Goal: Task Accomplishment & Management: Use online tool/utility

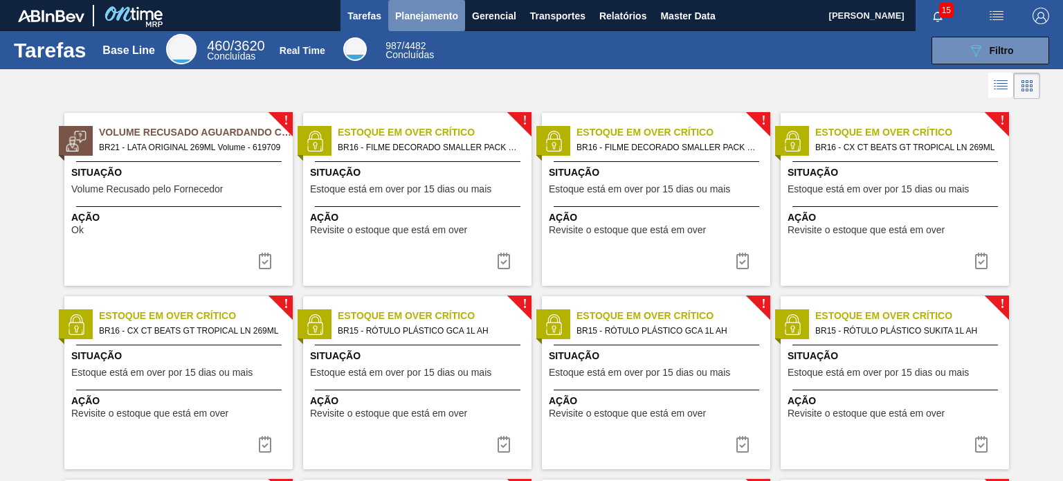
click at [434, 10] on span "Planejamento" at bounding box center [426, 16] width 63 height 17
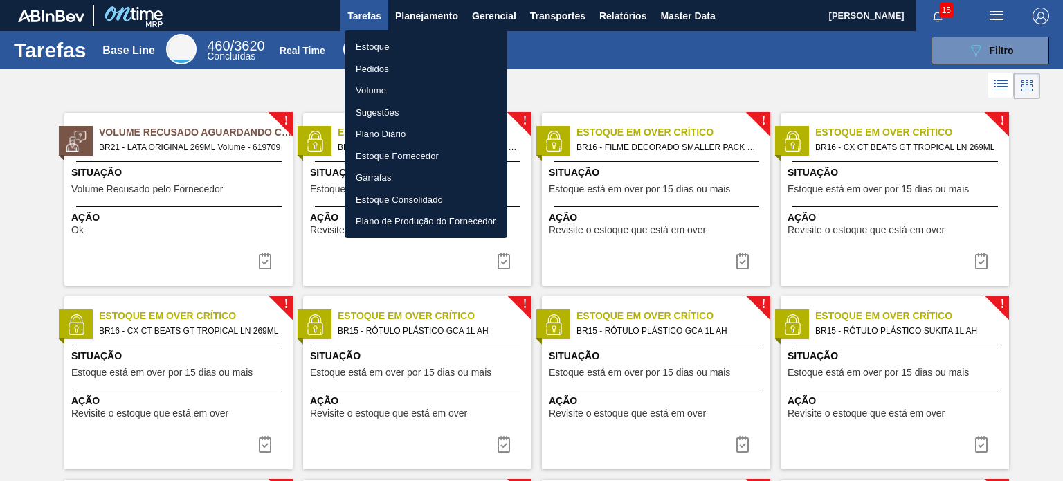
click at [194, 161] on div at bounding box center [531, 240] width 1063 height 481
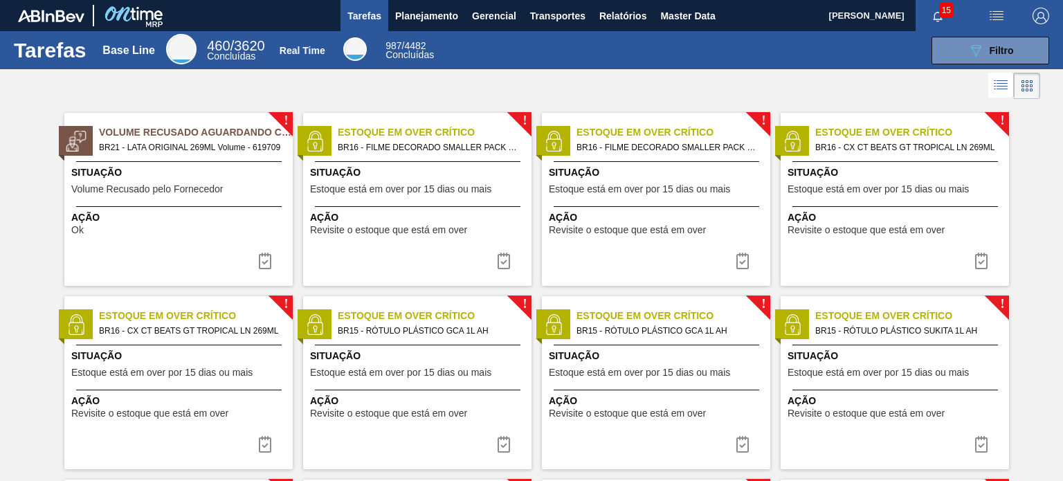
click at [195, 143] on span "BR21 - LATA ORIGINAL 269ML Volume - 619709" at bounding box center [190, 147] width 183 height 15
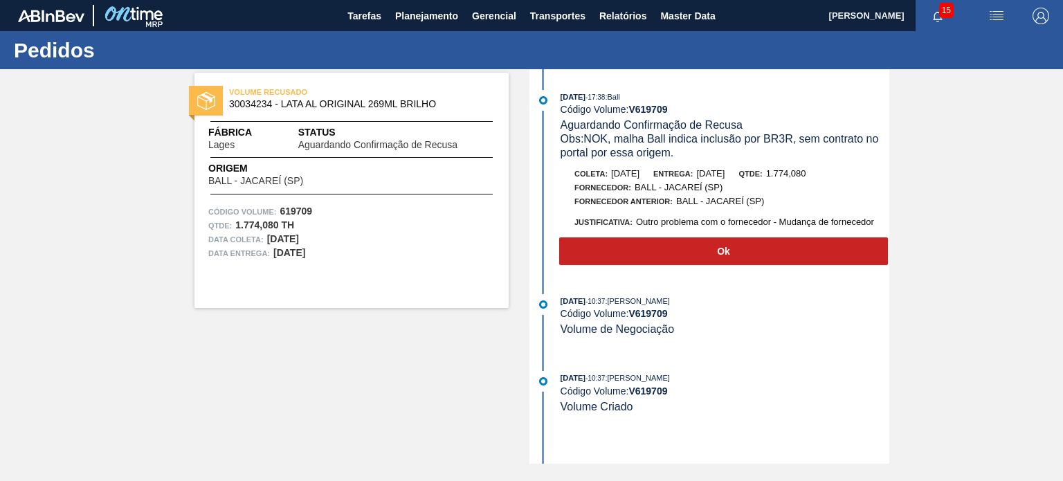
click at [423, 157] on div at bounding box center [351, 157] width 283 height 1
click at [422, 31] on div "Pedidos" at bounding box center [531, 50] width 1063 height 38
click at [417, 25] on button "Planejamento" at bounding box center [426, 15] width 77 height 31
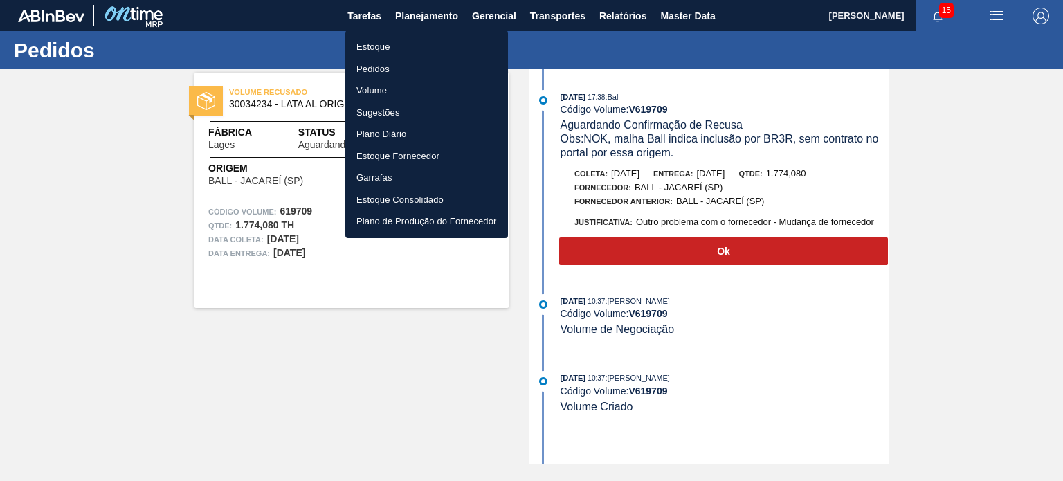
click at [399, 49] on li "Estoque" at bounding box center [426, 47] width 163 height 22
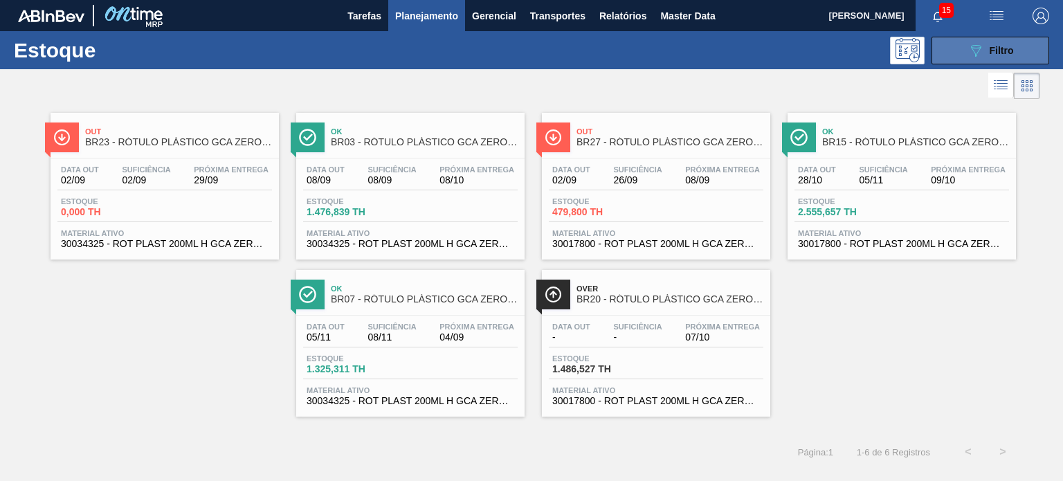
click at [963, 48] on button "089F7B8B-B2A5-4AFE-B5C0-19BA573D28AC Filtro" at bounding box center [990, 51] width 118 height 28
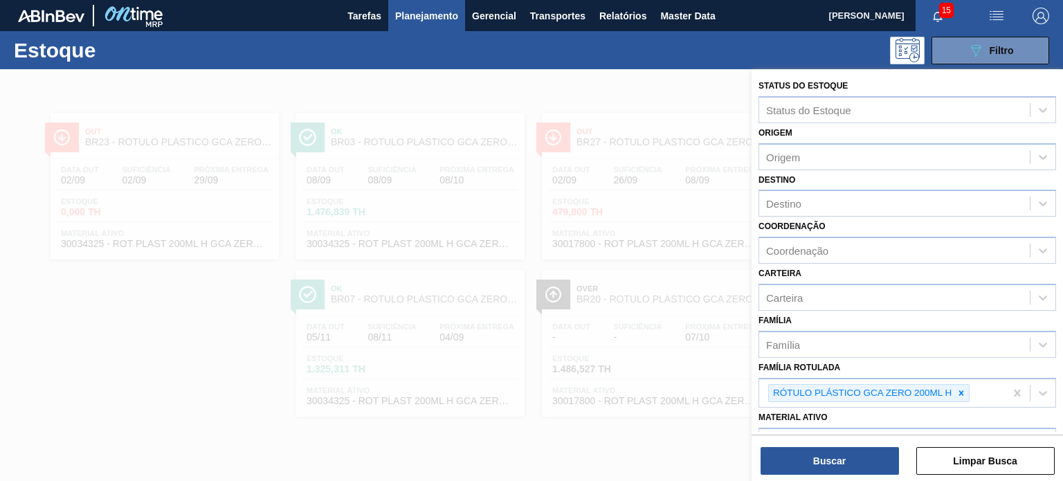
click at [614, 265] on div at bounding box center [531, 309] width 1063 height 481
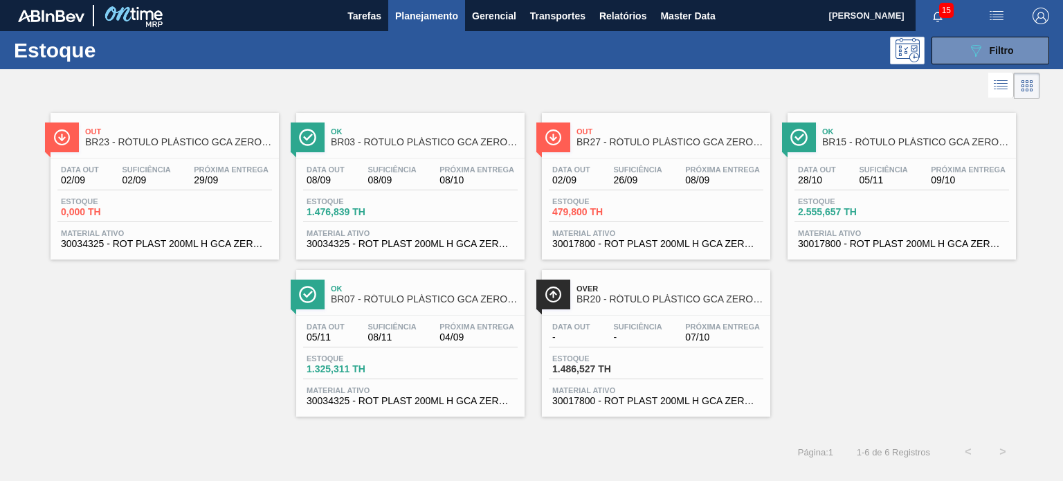
drag, startPoint x: 559, startPoint y: 174, endPoint x: 789, endPoint y: 196, distance: 230.8
drag, startPoint x: 789, startPoint y: 196, endPoint x: 814, endPoint y: 179, distance: 30.9
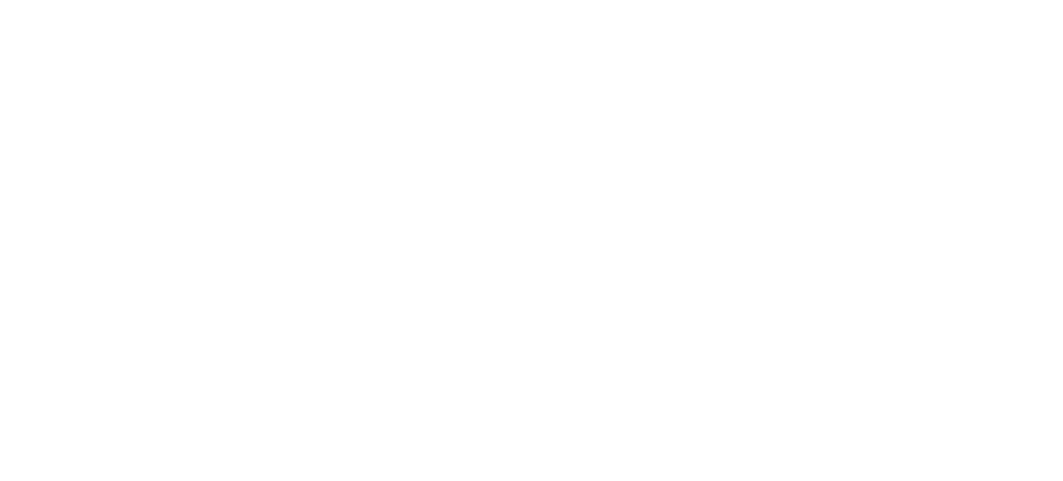
click at [534, 0] on html at bounding box center [531, 0] width 1063 height 0
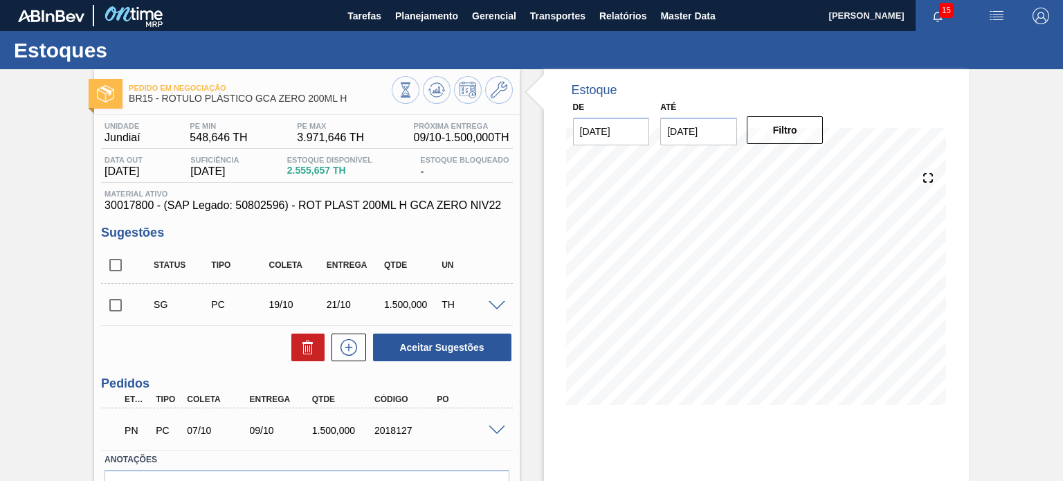
click at [695, 141] on input "16/09/2025" at bounding box center [698, 132] width 77 height 28
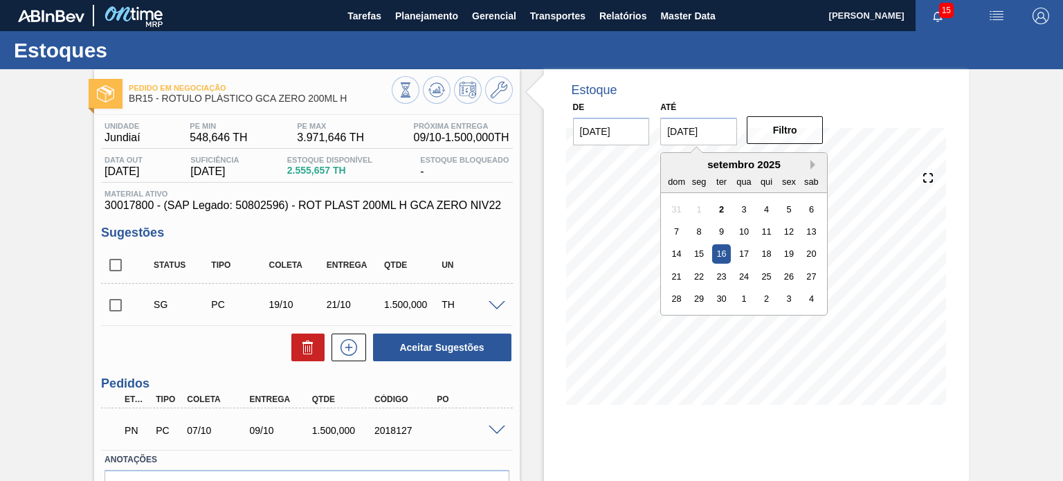
click at [811, 167] on button "Next Month" at bounding box center [815, 165] width 10 height 10
click at [816, 304] on div "3" at bounding box center [811, 298] width 19 height 19
type input "[DATE]"
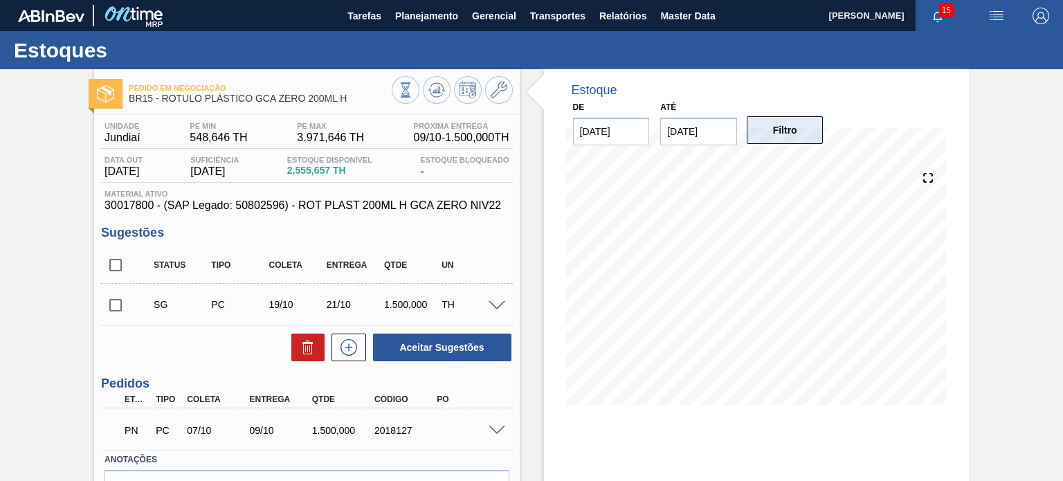
click at [794, 136] on button "Filtro" at bounding box center [785, 130] width 77 height 28
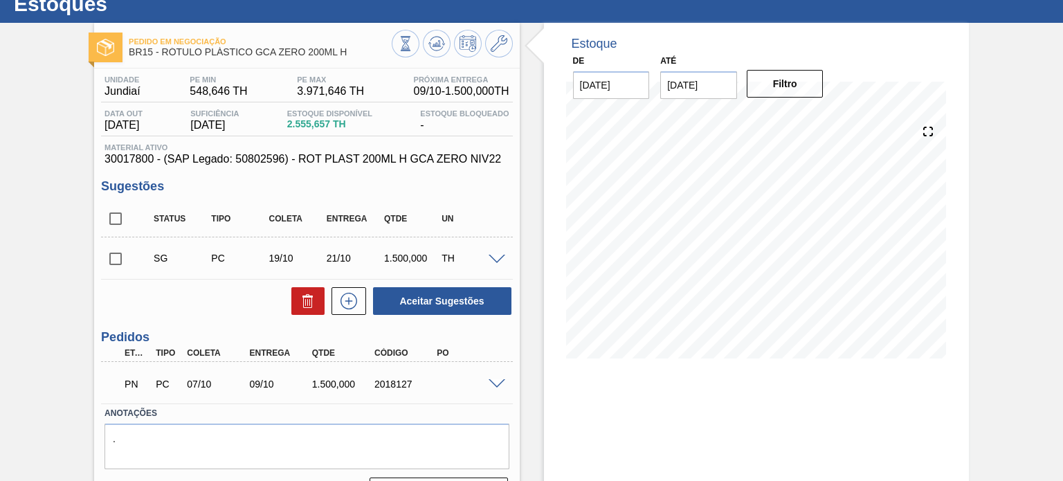
scroll to position [69, 0]
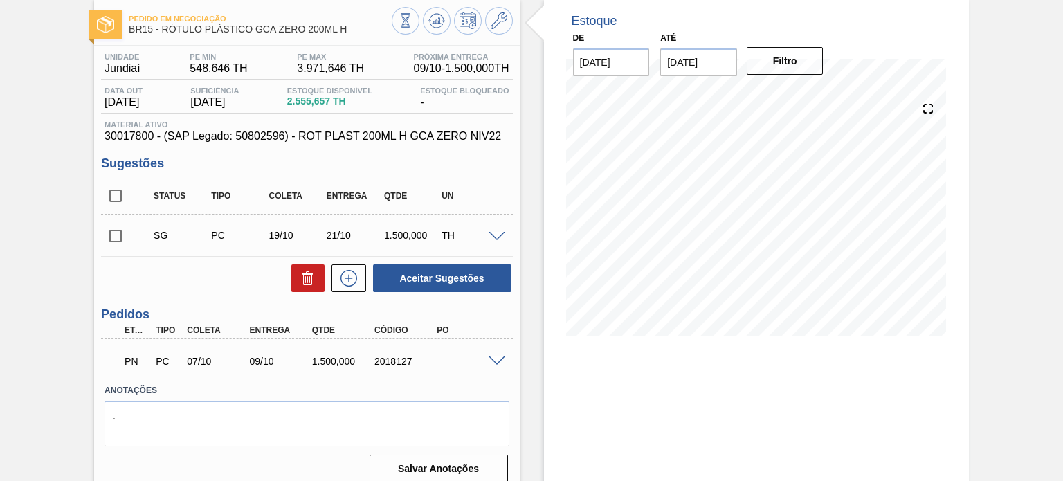
click at [498, 365] on div "PN PC 07/10 09/10 1.500,000 2018127" at bounding box center [306, 359] width 411 height 35
click at [492, 362] on span at bounding box center [496, 361] width 17 height 10
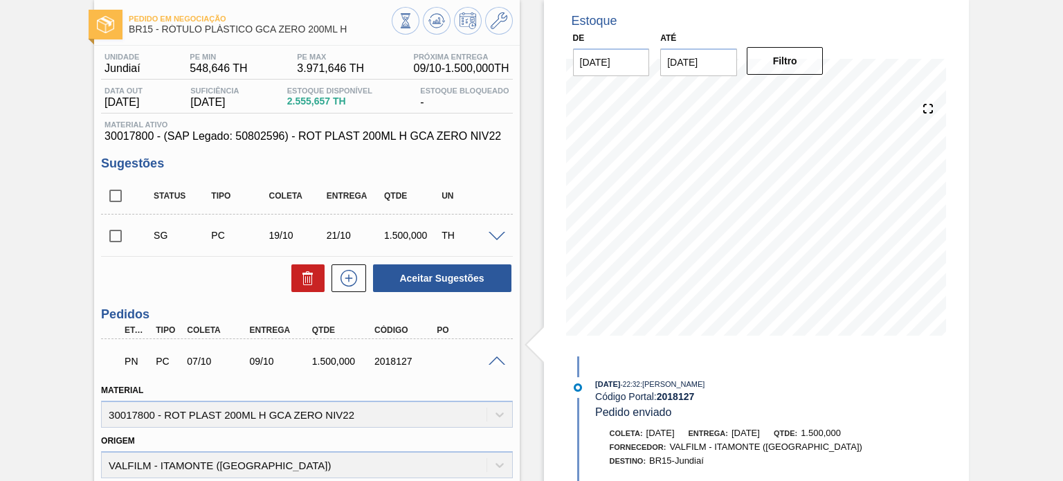
scroll to position [0, 0]
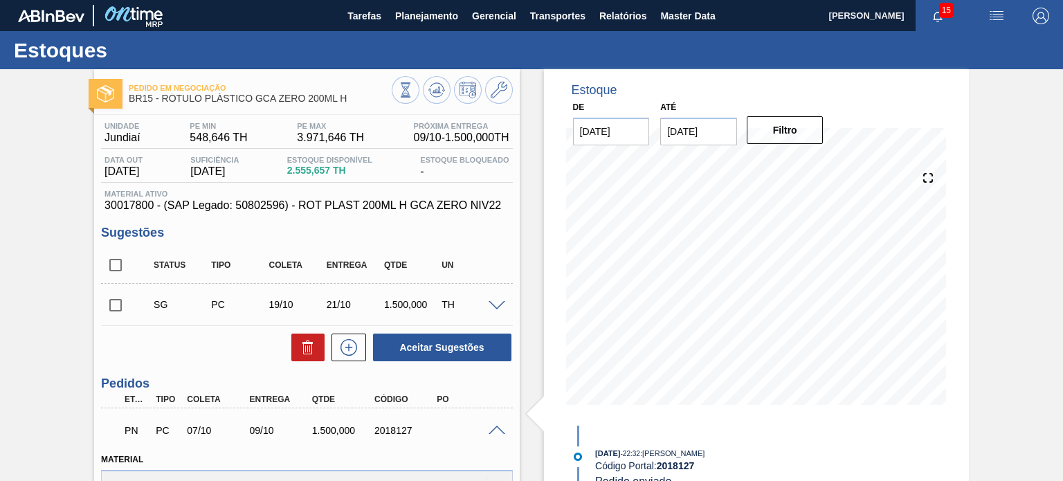
click at [493, 107] on div at bounding box center [452, 91] width 121 height 31
click at [500, 94] on icon at bounding box center [499, 90] width 17 height 17
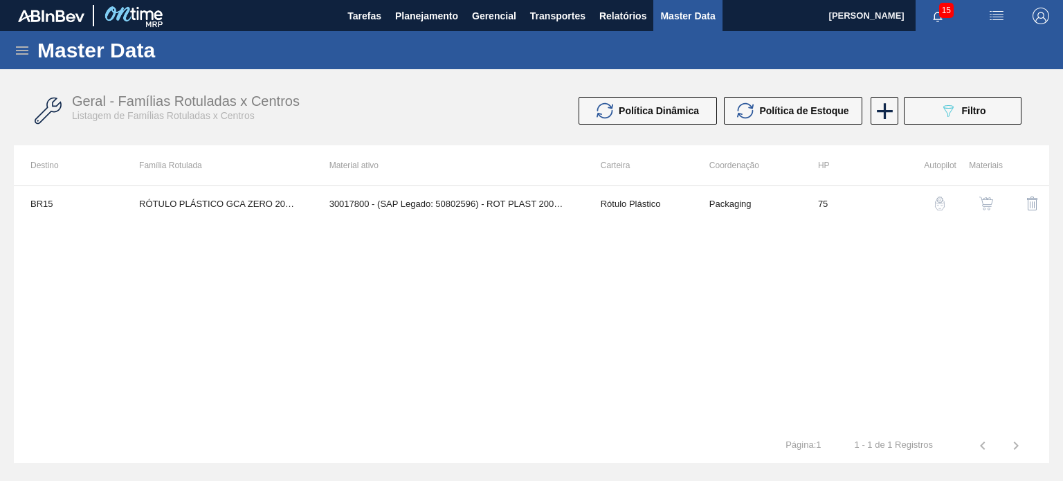
click at [980, 200] on img "button" at bounding box center [986, 203] width 14 height 14
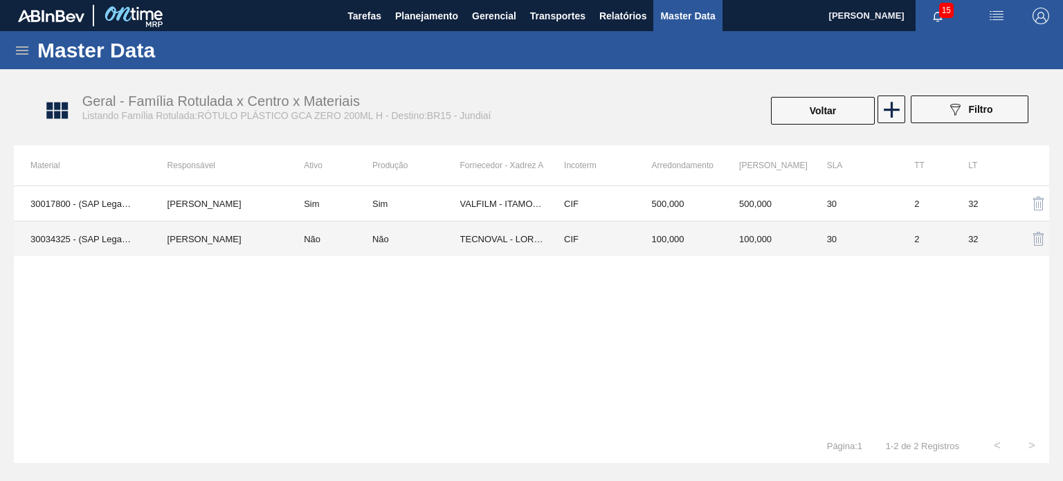
click at [556, 239] on td "CIF" at bounding box center [591, 238] width 88 height 35
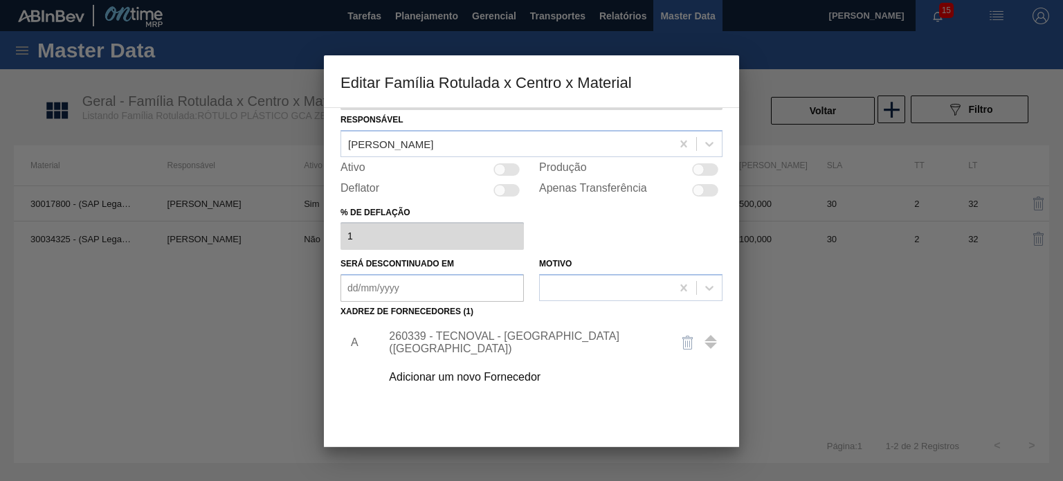
scroll to position [69, 0]
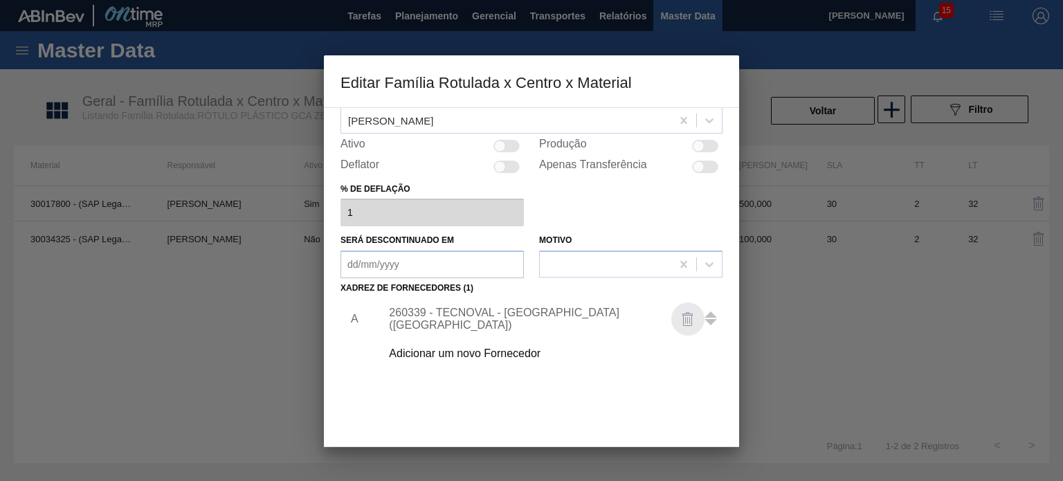
drag, startPoint x: 680, startPoint y: 313, endPoint x: 673, endPoint y: 316, distance: 8.4
click at [679, 313] on img "button" at bounding box center [687, 319] width 17 height 17
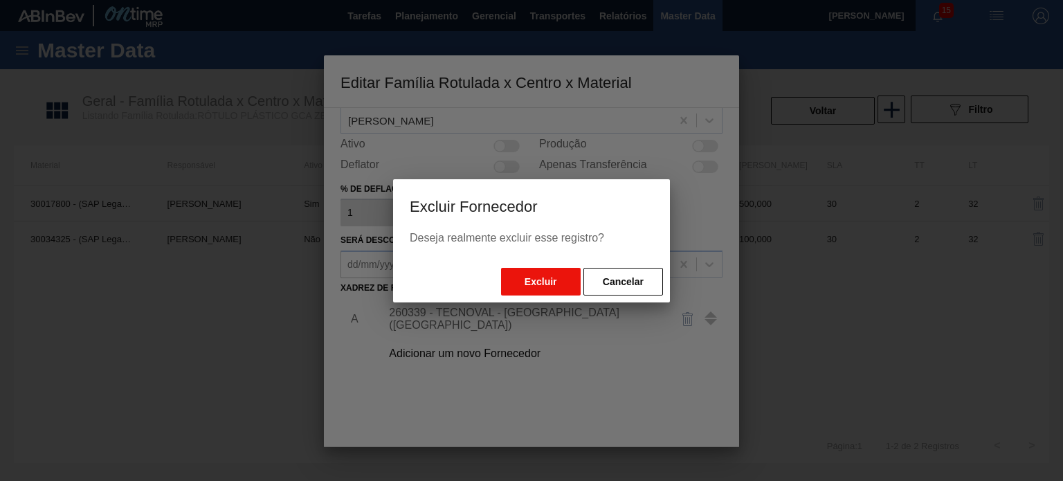
click at [515, 286] on button "Excluir" at bounding box center [541, 282] width 80 height 28
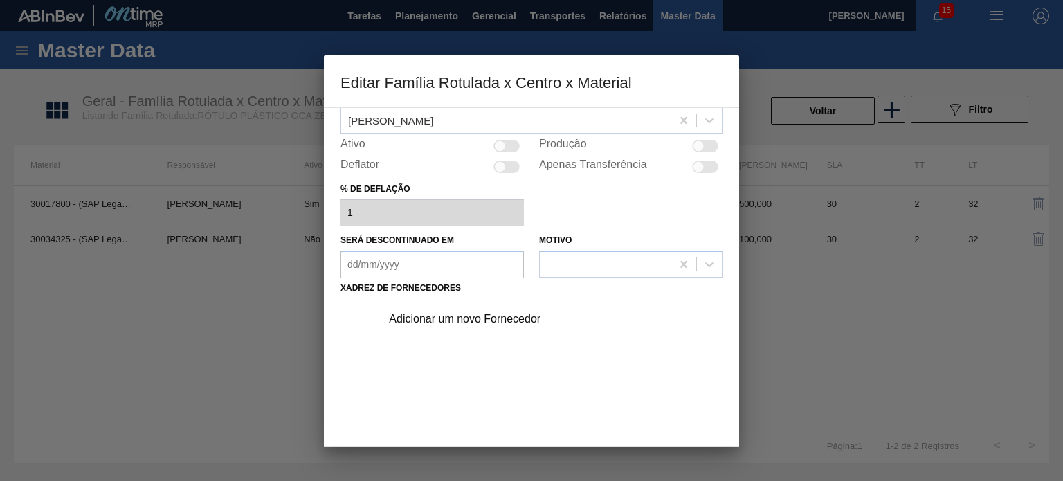
click at [486, 319] on div "Adicionar um novo Fornecedor" at bounding box center [524, 319] width 271 height 12
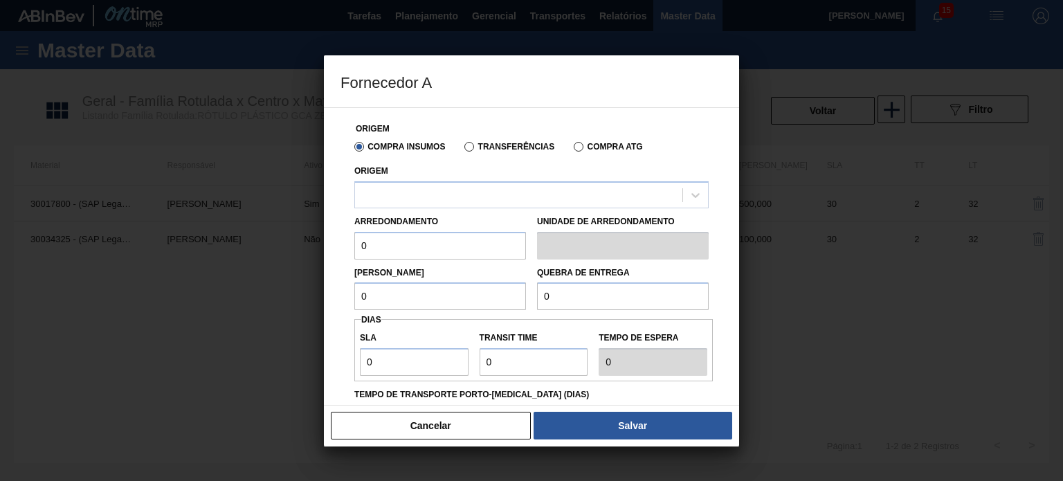
click at [479, 168] on div "Origem" at bounding box center [531, 184] width 354 height 47
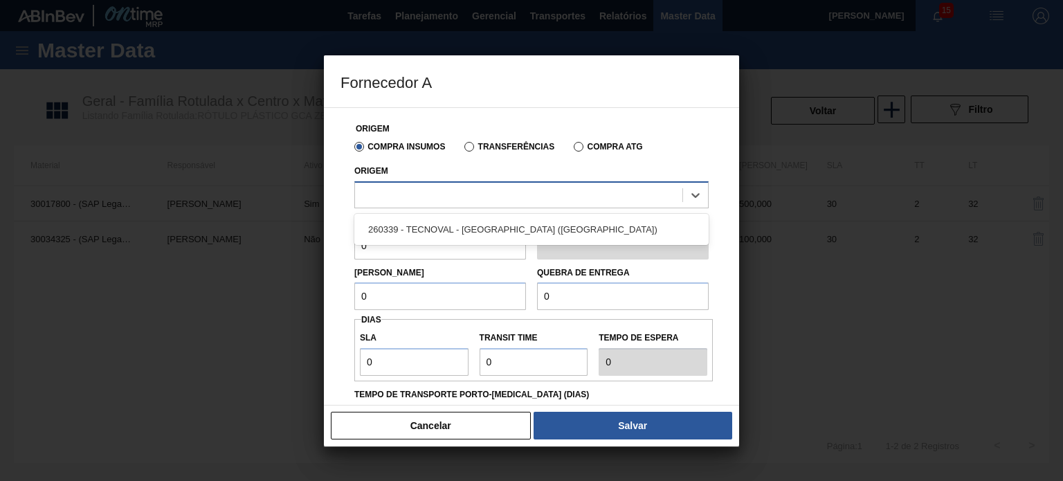
click at [470, 195] on div at bounding box center [518, 195] width 327 height 20
click at [470, 196] on div at bounding box center [518, 195] width 327 height 20
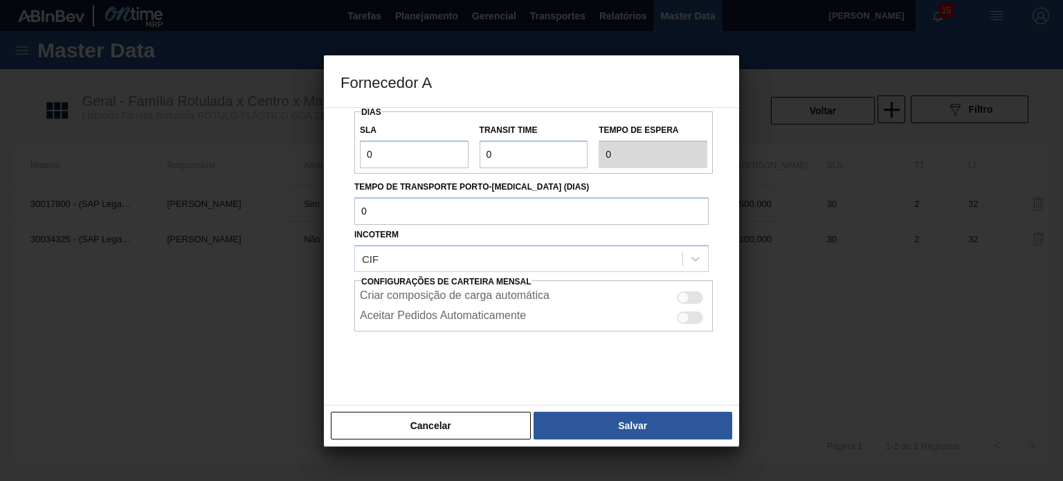
scroll to position [0, 0]
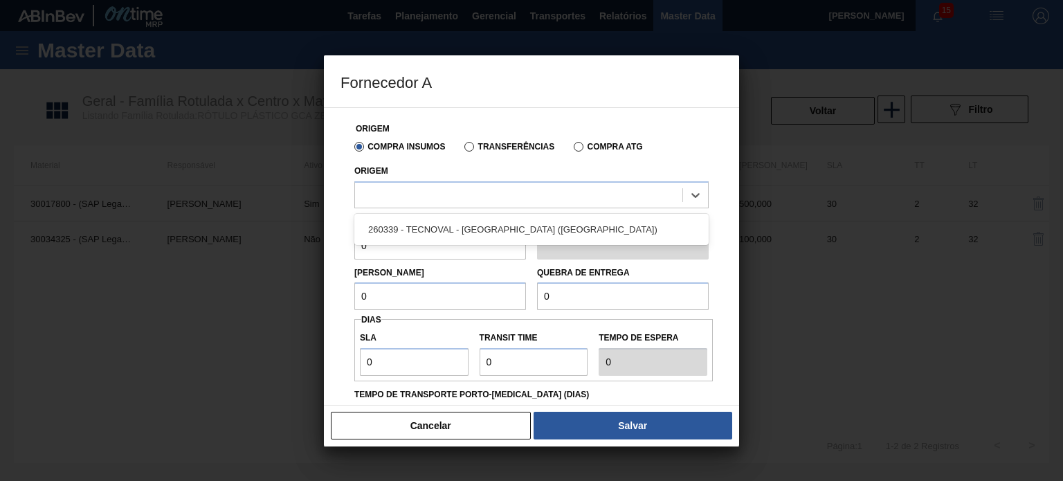
click at [466, 417] on button "Cancelar" at bounding box center [431, 426] width 200 height 28
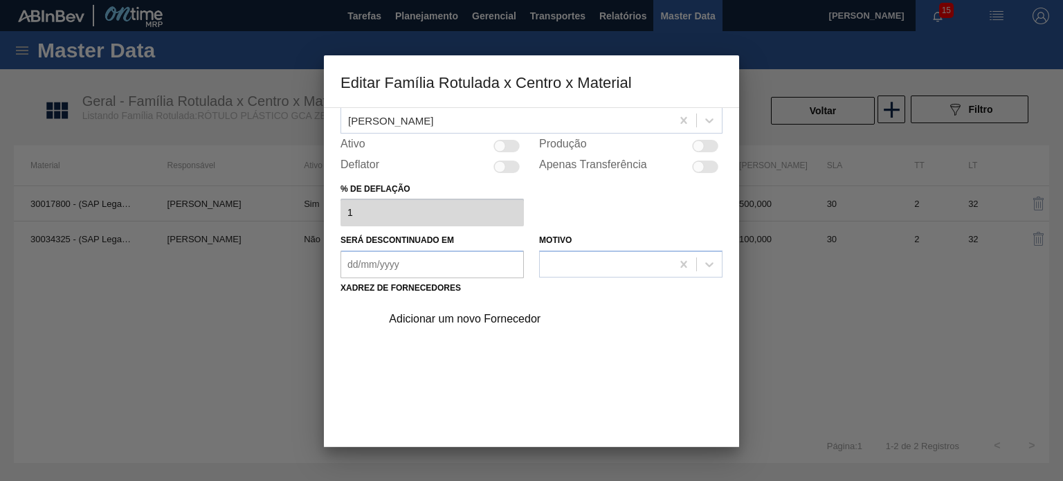
scroll to position [141, 0]
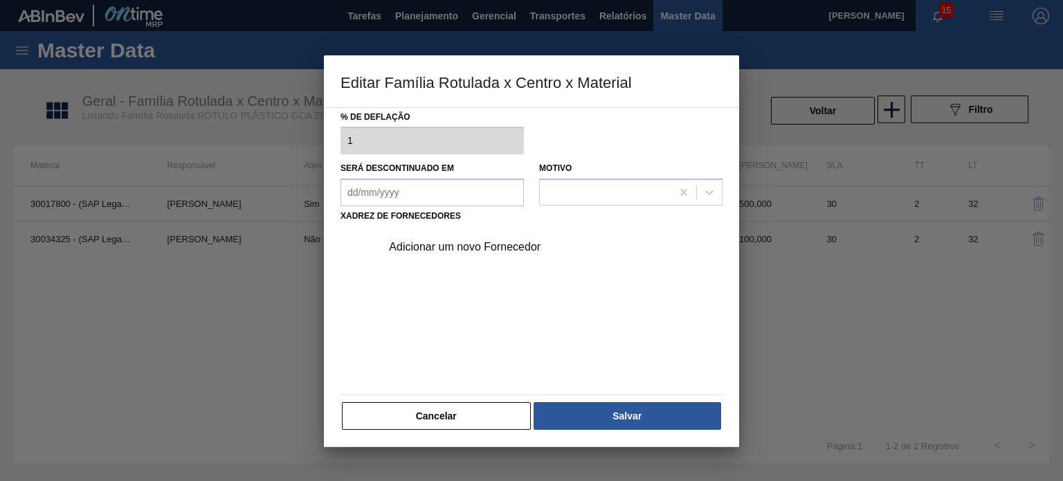
click at [470, 427] on button "Cancelar" at bounding box center [436, 416] width 189 height 28
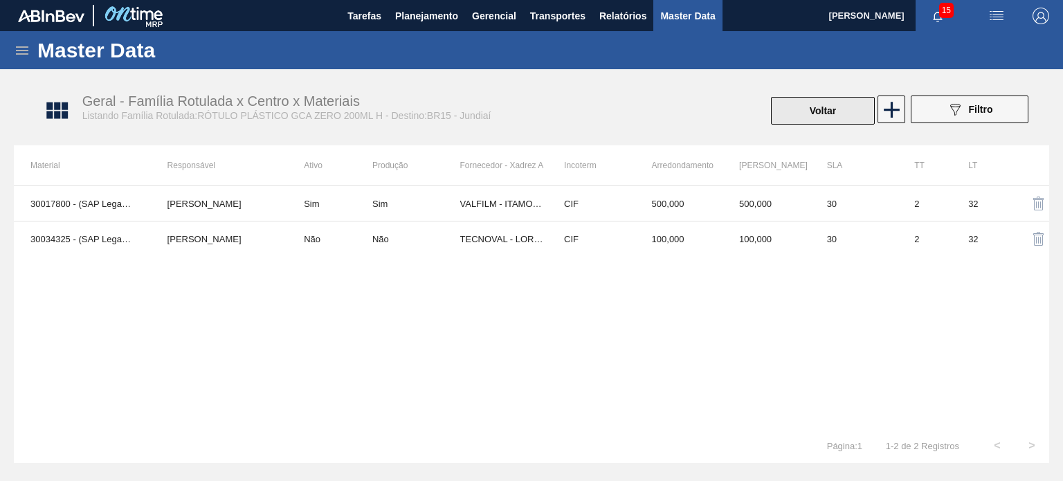
click at [819, 107] on button "Voltar" at bounding box center [823, 111] width 104 height 28
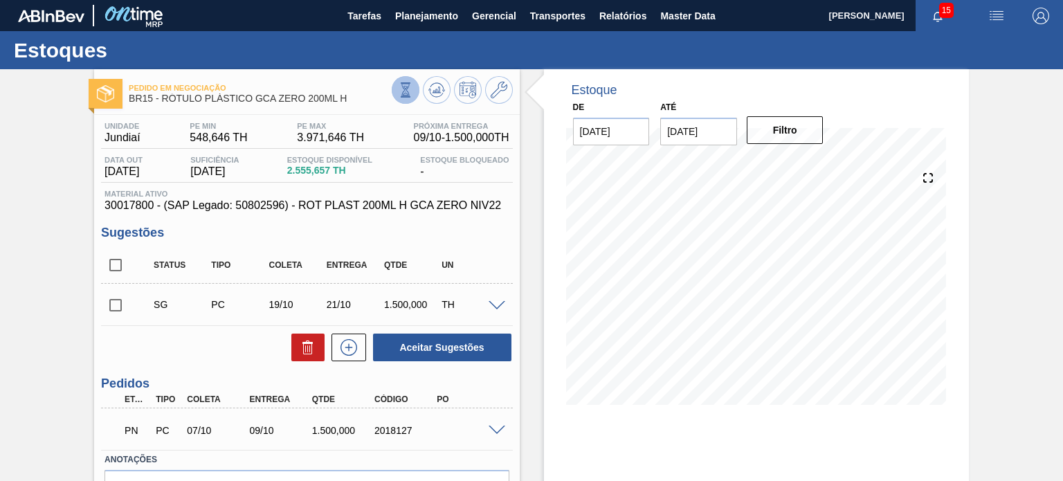
click at [406, 98] on button at bounding box center [406, 90] width 28 height 28
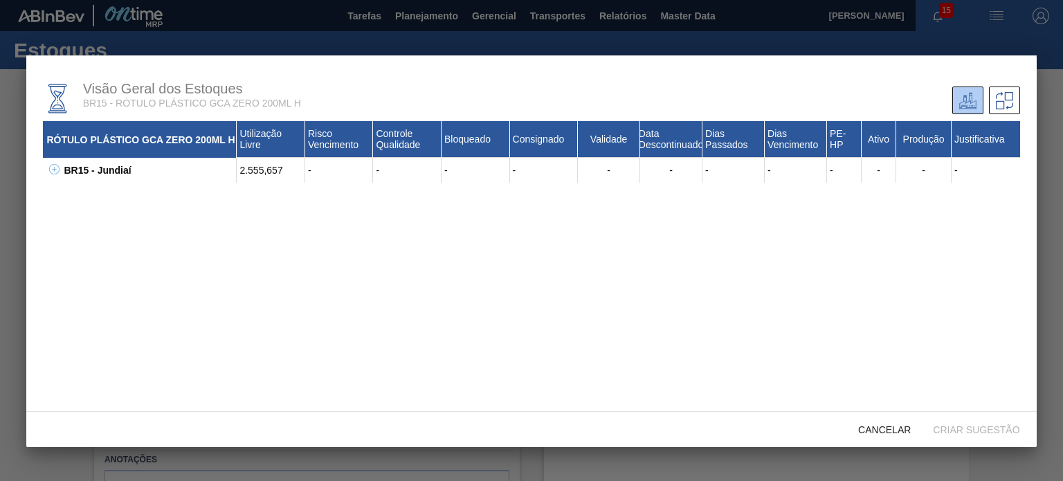
click at [59, 172] on icon at bounding box center [54, 169] width 10 height 10
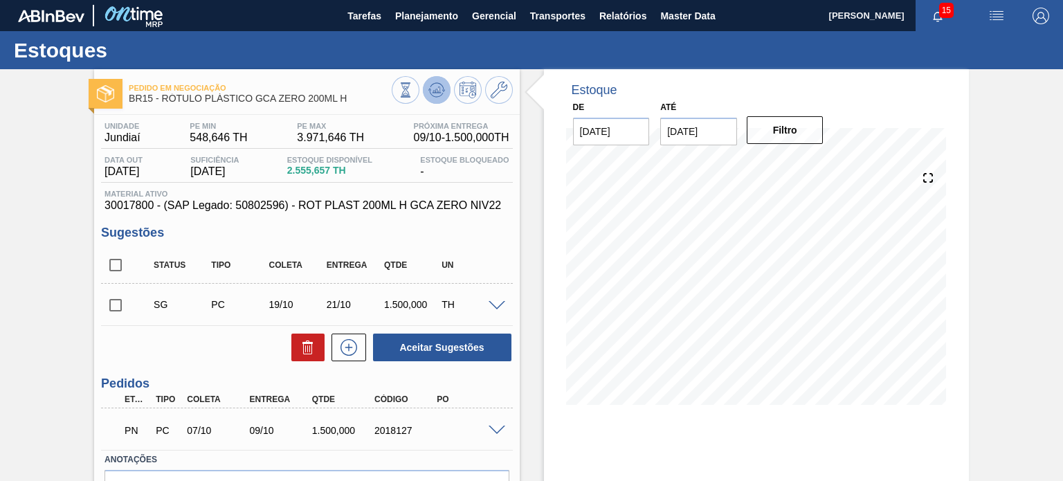
click at [444, 84] on button at bounding box center [437, 90] width 28 height 28
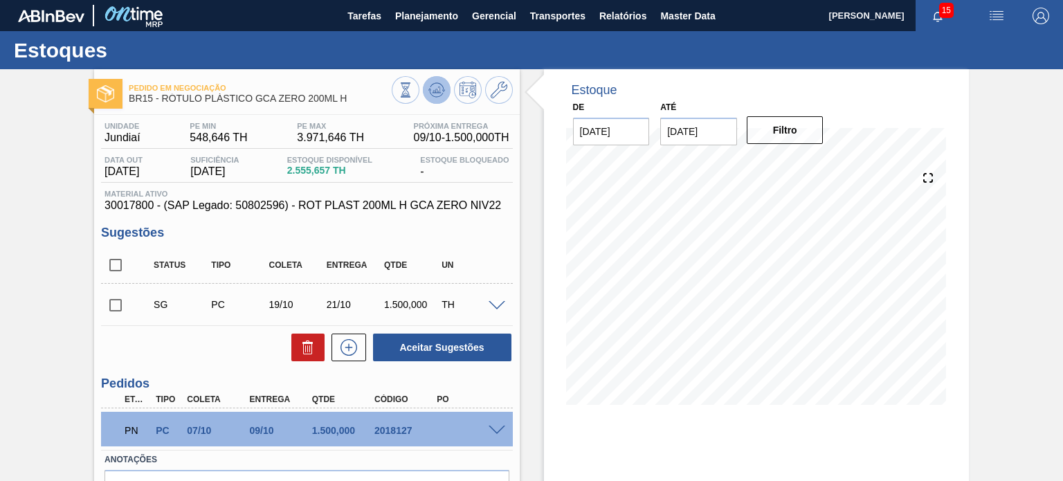
click at [432, 82] on icon at bounding box center [436, 90] width 17 height 17
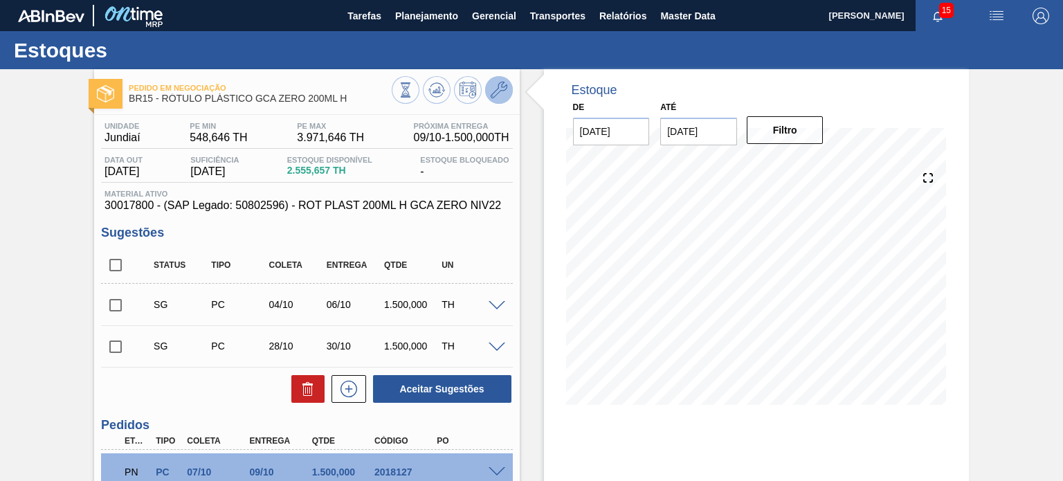
click at [486, 96] on button at bounding box center [499, 90] width 28 height 28
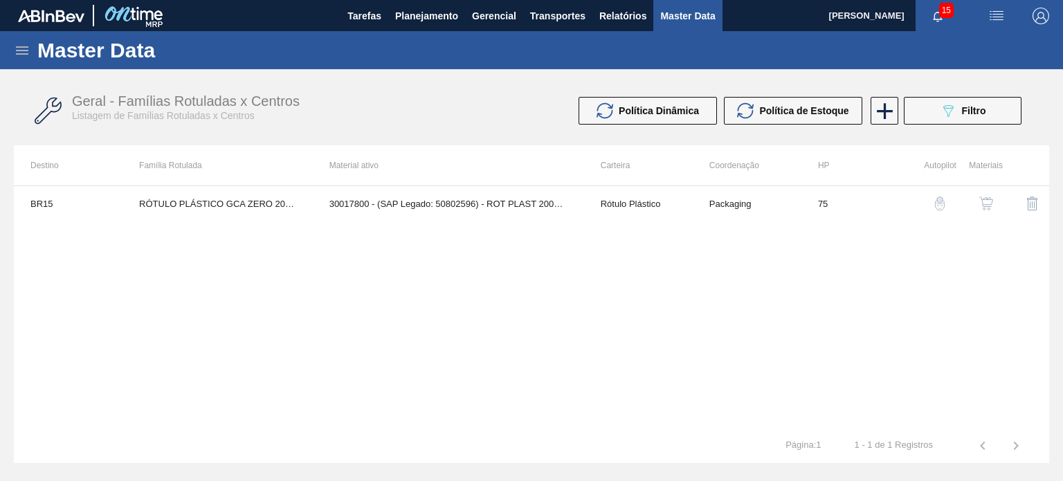
click at [988, 203] on img "button" at bounding box center [986, 203] width 14 height 14
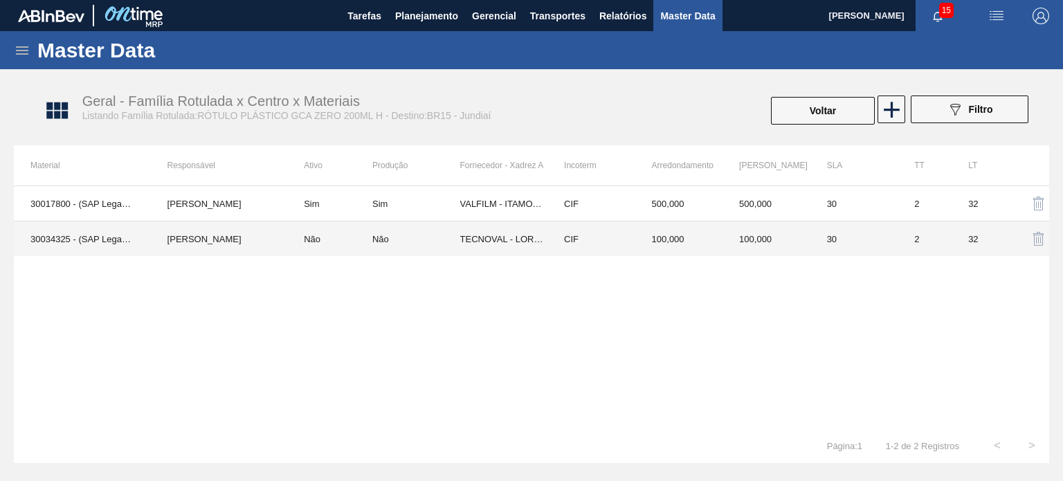
click at [597, 237] on td "CIF" at bounding box center [591, 238] width 88 height 35
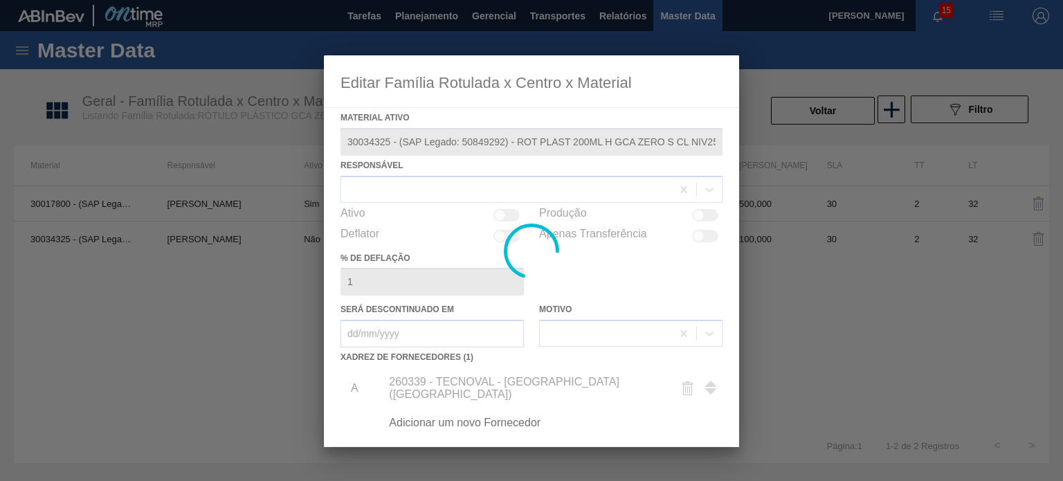
click at [509, 411] on div "Adicionar um novo Fornecedor" at bounding box center [547, 422] width 349 height 35
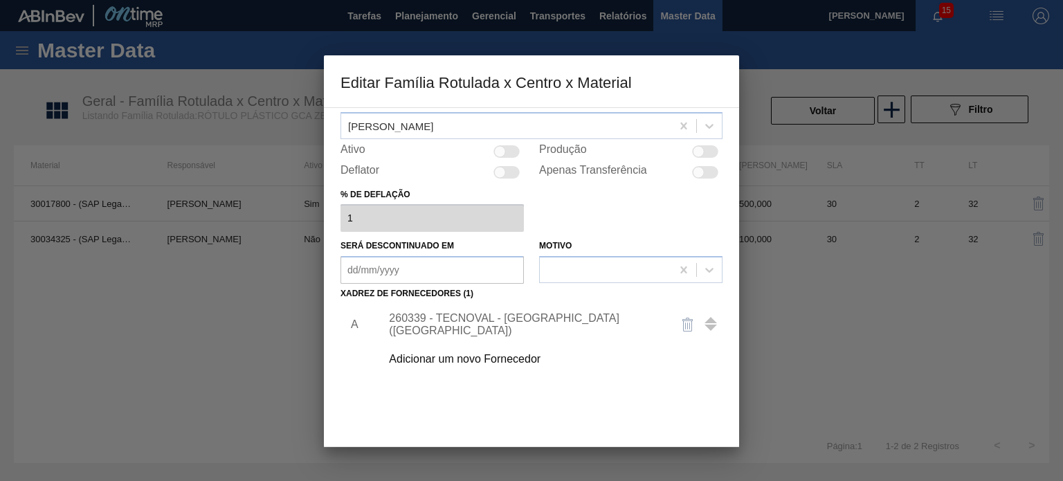
scroll to position [138, 0]
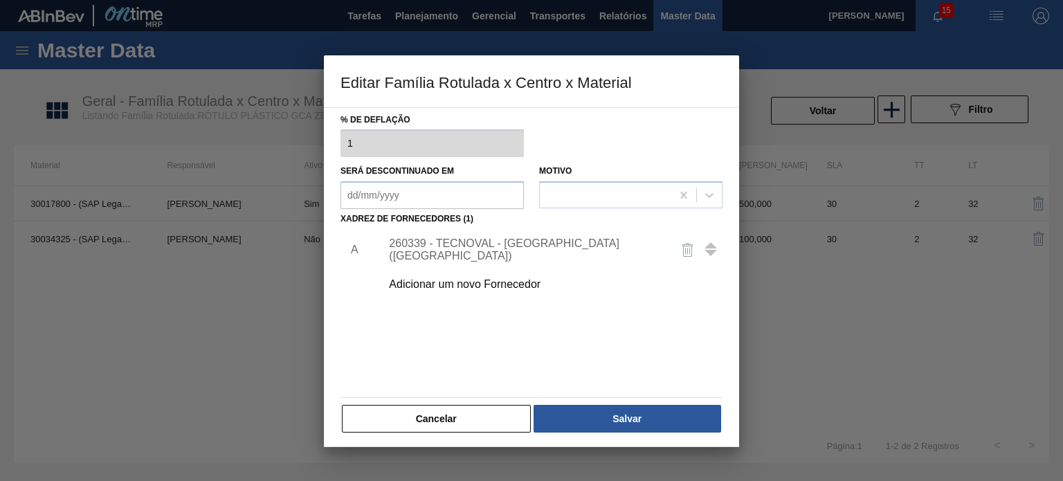
click at [504, 280] on div "Adicionar um novo Fornecedor" at bounding box center [524, 284] width 271 height 12
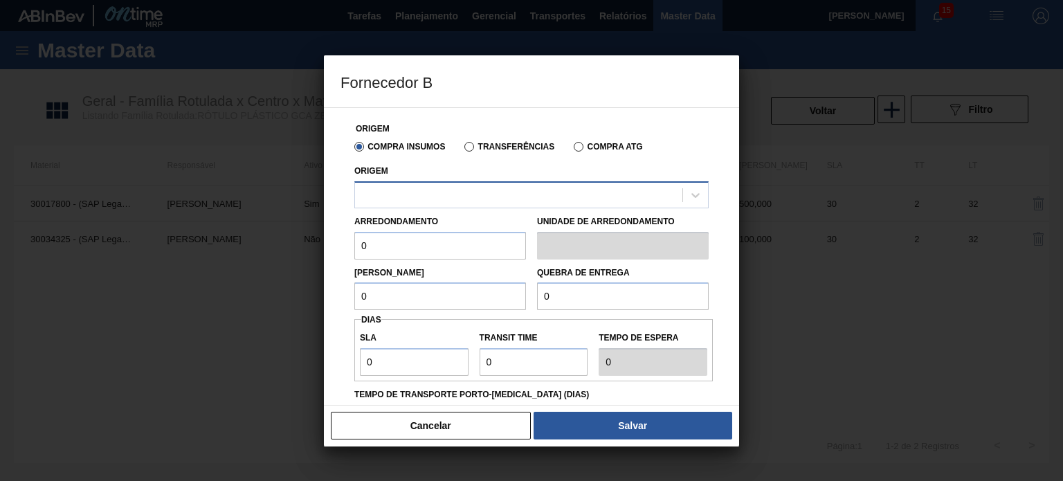
click at [509, 199] on div at bounding box center [518, 195] width 327 height 20
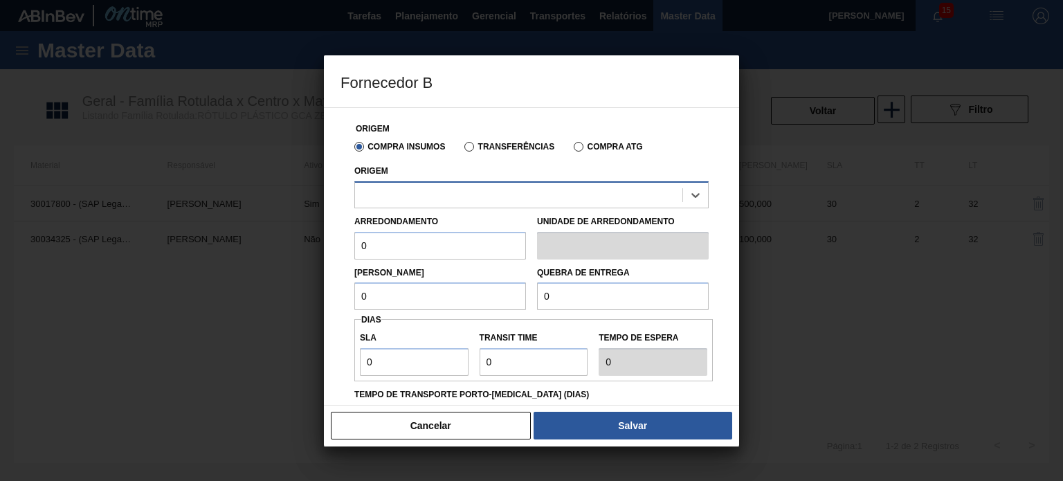
click at [509, 199] on div at bounding box center [518, 195] width 327 height 20
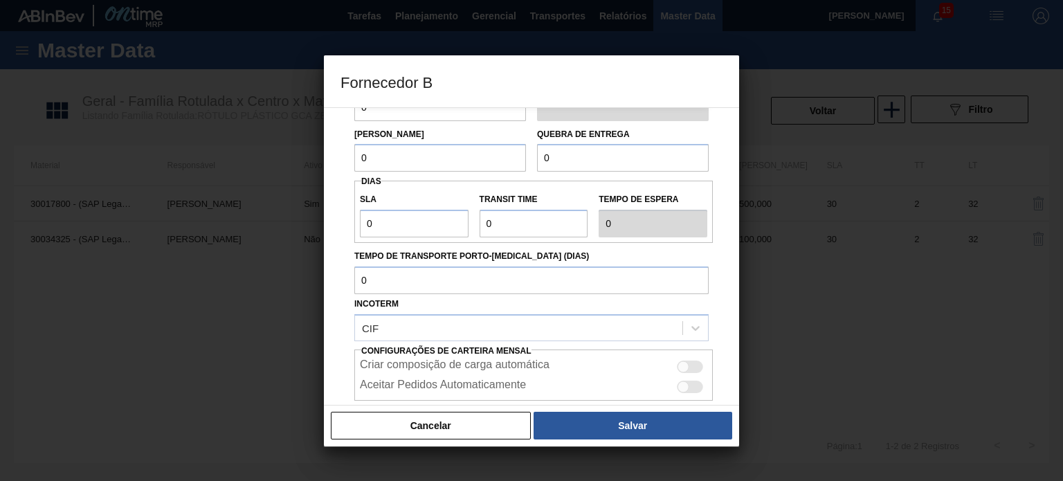
click at [473, 428] on button "Cancelar" at bounding box center [431, 426] width 200 height 28
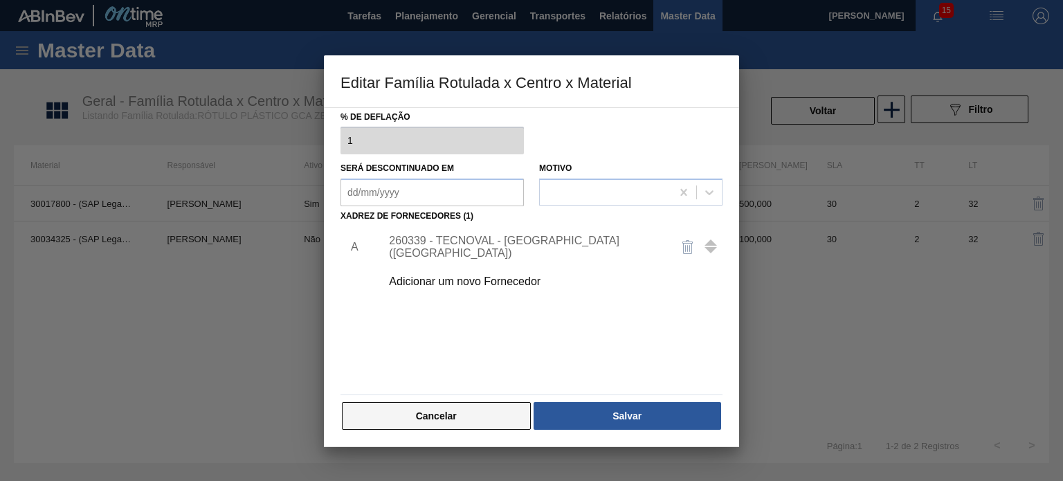
scroll to position [141, 0]
click at [470, 420] on button "Cancelar" at bounding box center [436, 416] width 189 height 28
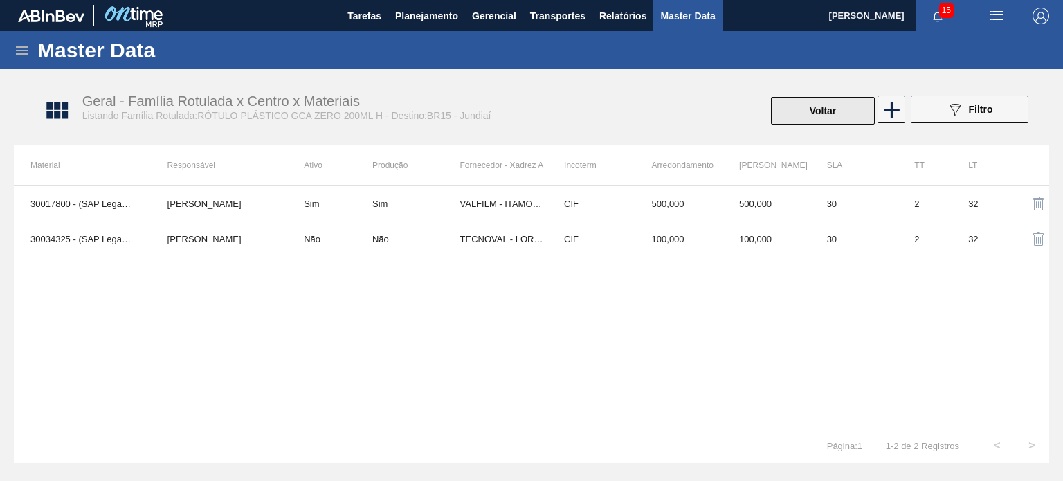
click at [806, 107] on button "Voltar" at bounding box center [823, 111] width 104 height 28
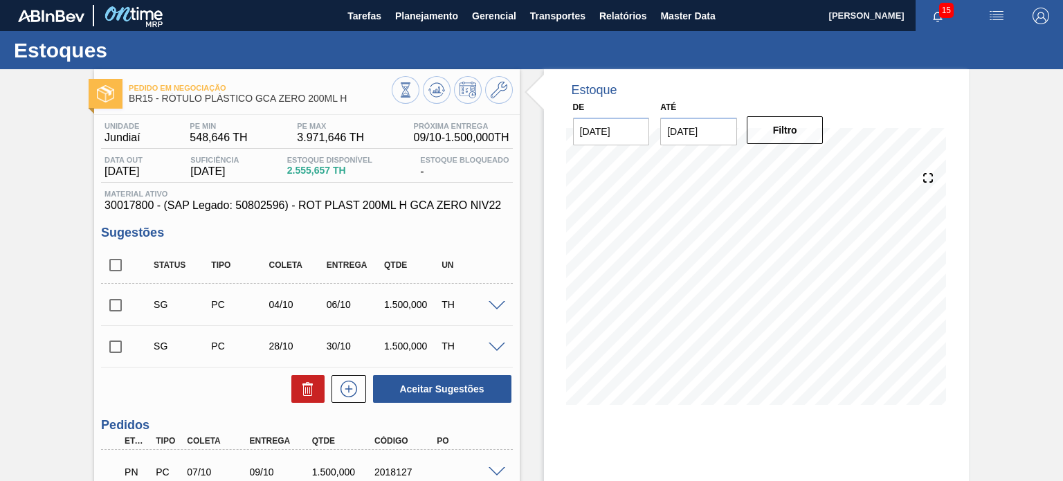
click at [129, 194] on span "Material ativo" at bounding box center [306, 194] width 404 height 8
click at [127, 196] on span "Material ativo" at bounding box center [306, 194] width 404 height 8
click at [127, 201] on span "30017800 - (SAP Legado: 50802596) - ROT PLAST 200ML H GCA ZERO NIV22" at bounding box center [306, 205] width 404 height 12
click at [138, 207] on span "30017800 - (SAP Legado: 50802596) - ROT PLAST 200ML H GCA ZERO NIV22" at bounding box center [306, 205] width 404 height 12
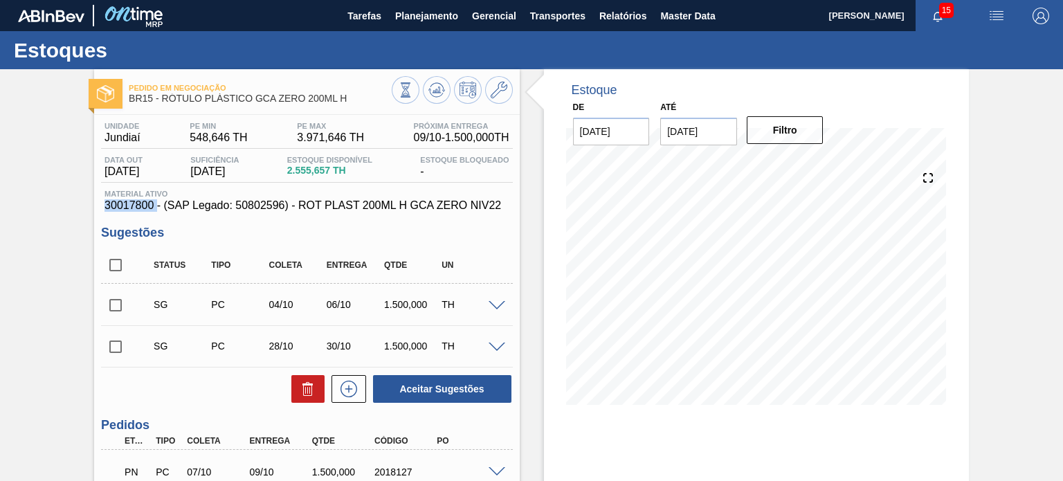
click at [138, 207] on span "30017800 - (SAP Legado: 50802596) - ROT PLAST 200ML H GCA ZERO NIV22" at bounding box center [306, 205] width 404 height 12
copy span "30017800"
drag, startPoint x: 302, startPoint y: 203, endPoint x: 498, endPoint y: 214, distance: 196.8
click at [498, 214] on div "Unidade Jundiaí PE MIN 548,646 TH PE MAX 3.971,646 TH Próxima Entrega 09/10 - 1…" at bounding box center [306, 414] width 425 height 598
click at [384, 209] on span "30017800 - (SAP Legado: 50802596) - ROT PLAST 200ML H GCA ZERO NIV22" at bounding box center [306, 205] width 404 height 12
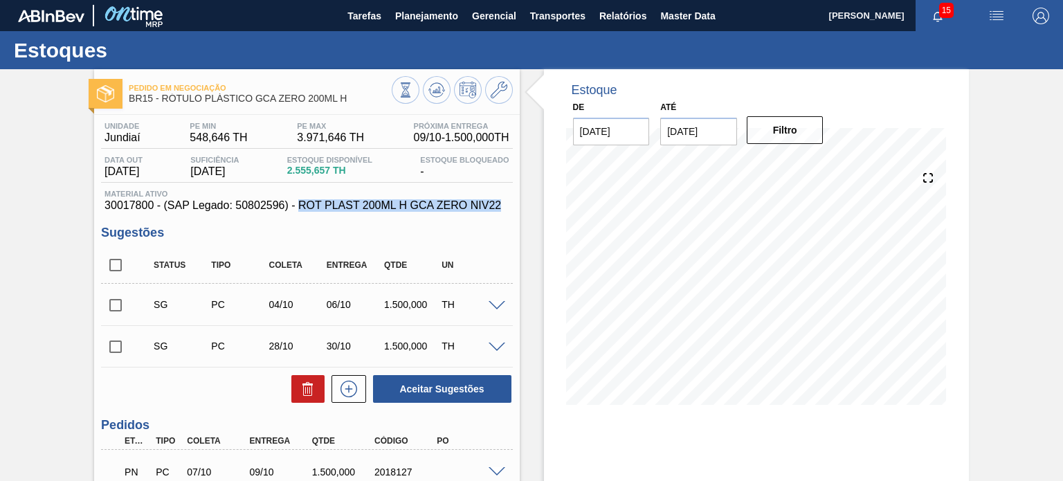
drag, startPoint x: 301, startPoint y: 205, endPoint x: 505, endPoint y: 204, distance: 204.1
click at [505, 204] on span "30017800 - (SAP Legado: 50802596) - ROT PLAST 200ML H GCA ZERO NIV22" at bounding box center [306, 205] width 404 height 12
copy span "ROT PLAST 200ML H GCA ZERO NIV22"
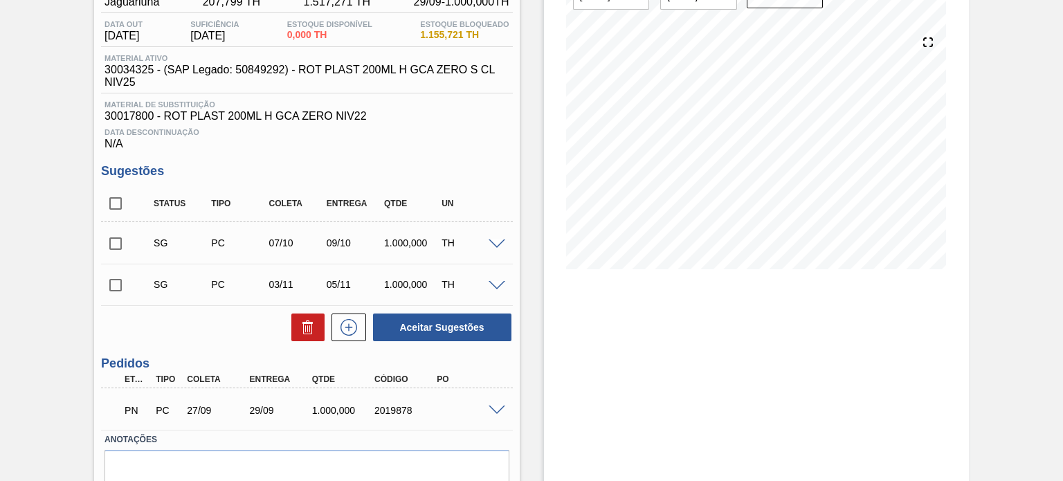
scroll to position [138, 0]
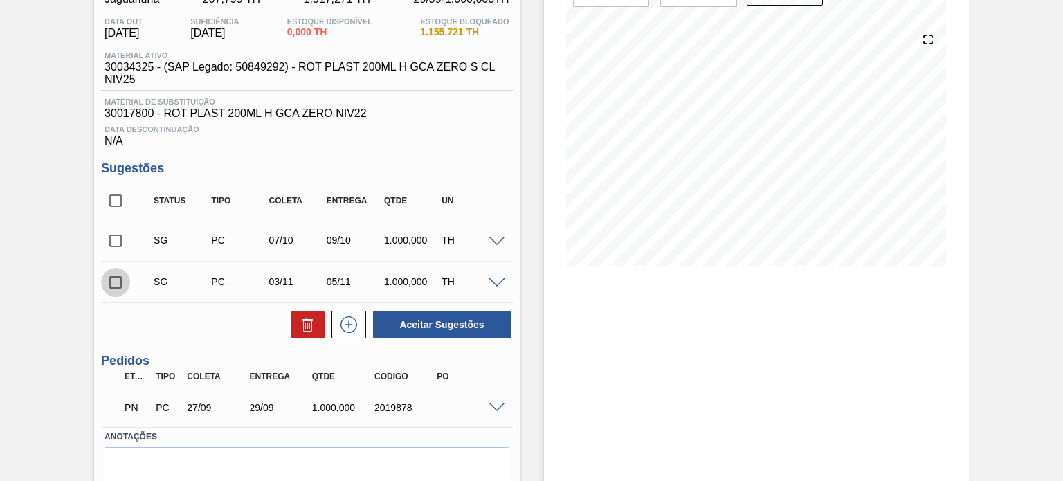
drag, startPoint x: 122, startPoint y: 286, endPoint x: 214, endPoint y: 304, distance: 94.6
click at [122, 286] on input "checkbox" at bounding box center [115, 282] width 29 height 29
click at [298, 329] on button at bounding box center [307, 325] width 33 height 28
checkbox input "false"
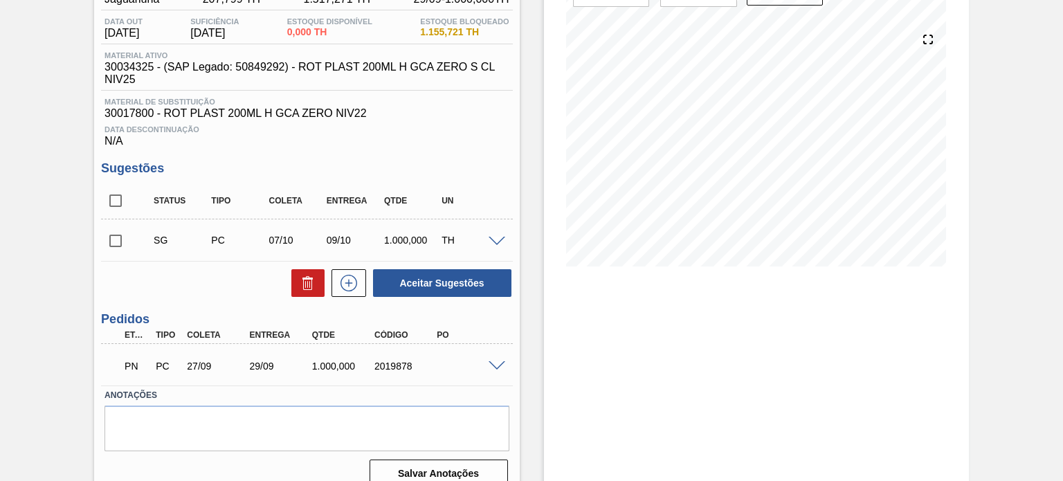
click at [490, 235] on div at bounding box center [499, 240] width 28 height 10
click at [498, 237] on span at bounding box center [496, 242] width 17 height 10
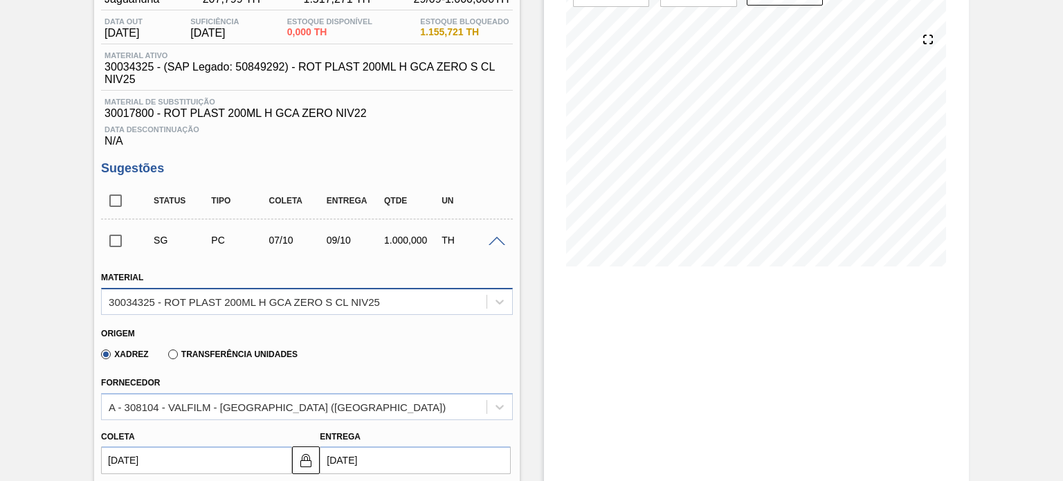
click at [355, 307] on div "30034325 - ROT PLAST 200ML H GCA ZERO S CL NIV25" at bounding box center [244, 301] width 271 height 12
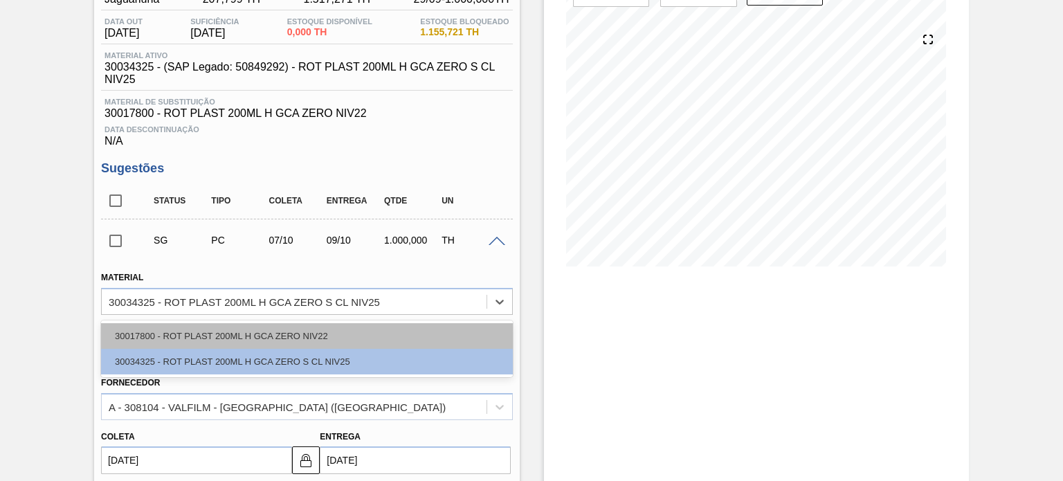
click at [284, 334] on div "30017800 - ROT PLAST 200ML H GCA ZERO NIV22" at bounding box center [306, 336] width 411 height 26
type input "500,000"
type input "2"
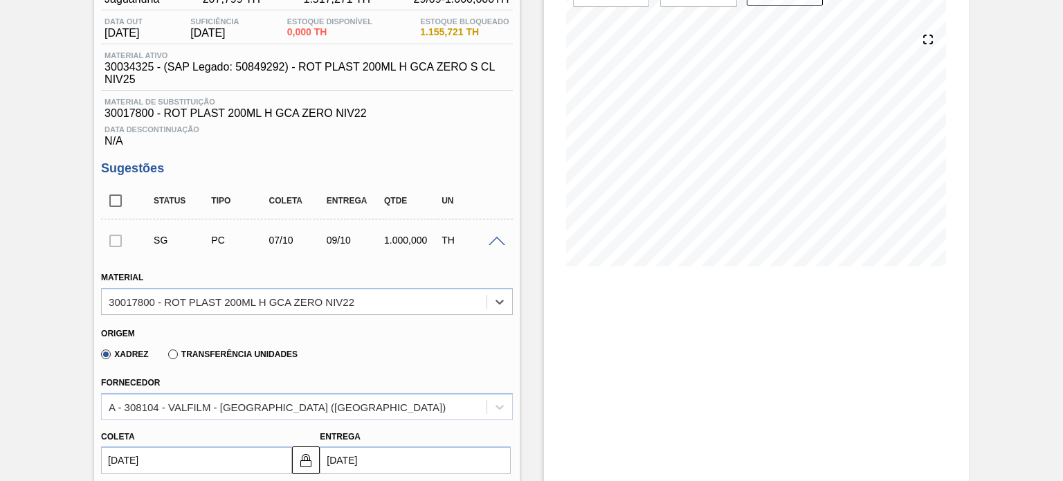
scroll to position [277, 0]
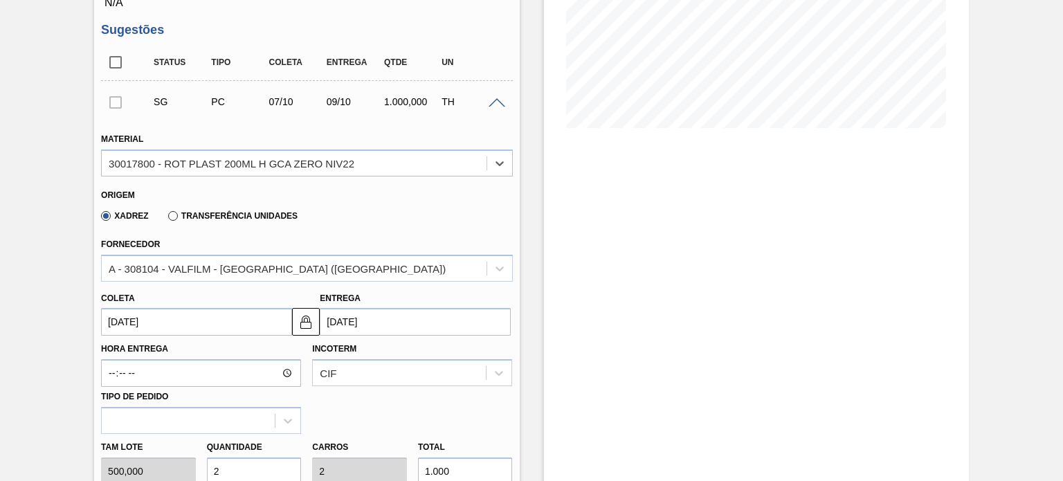
click at [226, 213] on label "Transferência Unidades" at bounding box center [232, 216] width 129 height 10
click at [166, 219] on input "Transferência Unidades" at bounding box center [166, 219] width 0 height 0
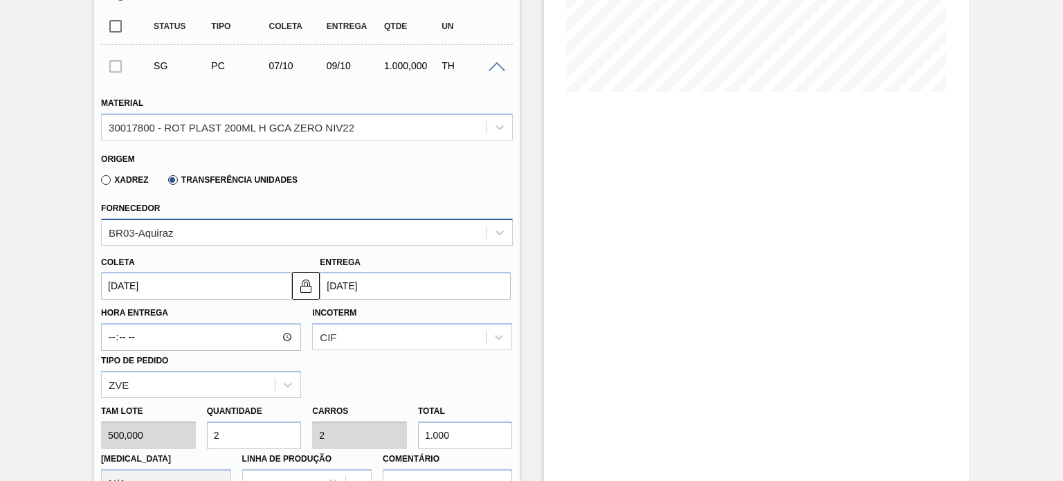
scroll to position [346, 0]
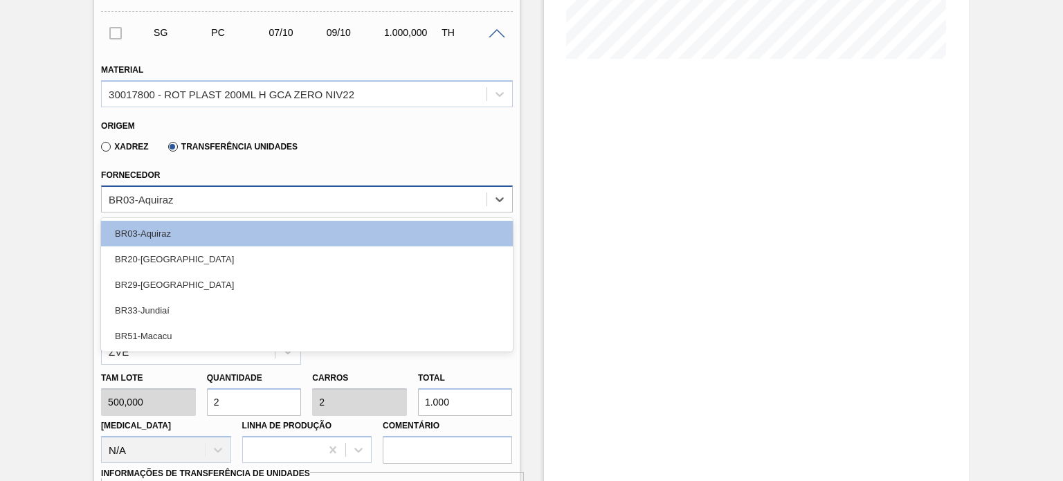
click at [224, 190] on div "BR03-Aquiraz" at bounding box center [306, 198] width 411 height 27
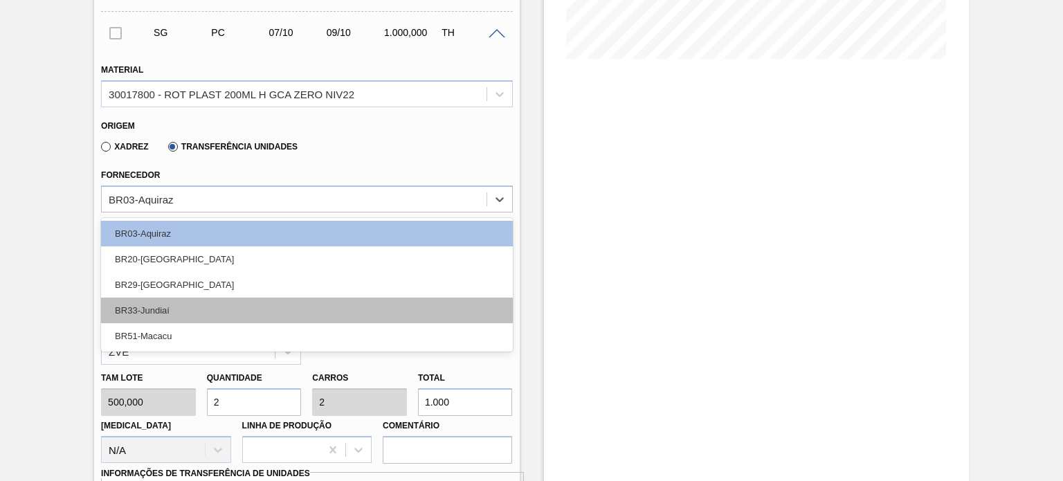
click at [206, 304] on div "BR33-Jundiaí" at bounding box center [306, 311] width 411 height 26
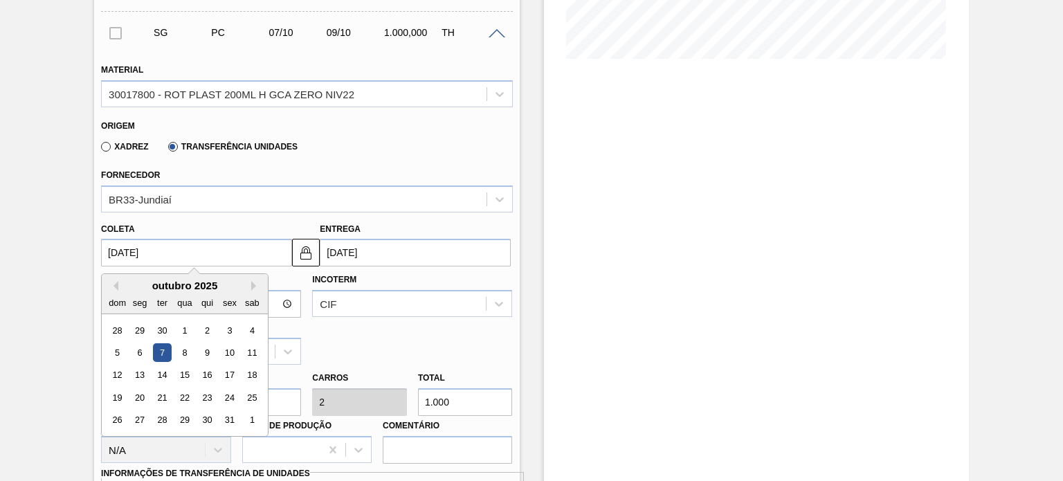
drag, startPoint x: 160, startPoint y: 255, endPoint x: 116, endPoint y: 247, distance: 45.1
click at [106, 247] on input "[DATE]" at bounding box center [196, 253] width 191 height 28
type input "0"
type input "[DATE]"
type input "02"
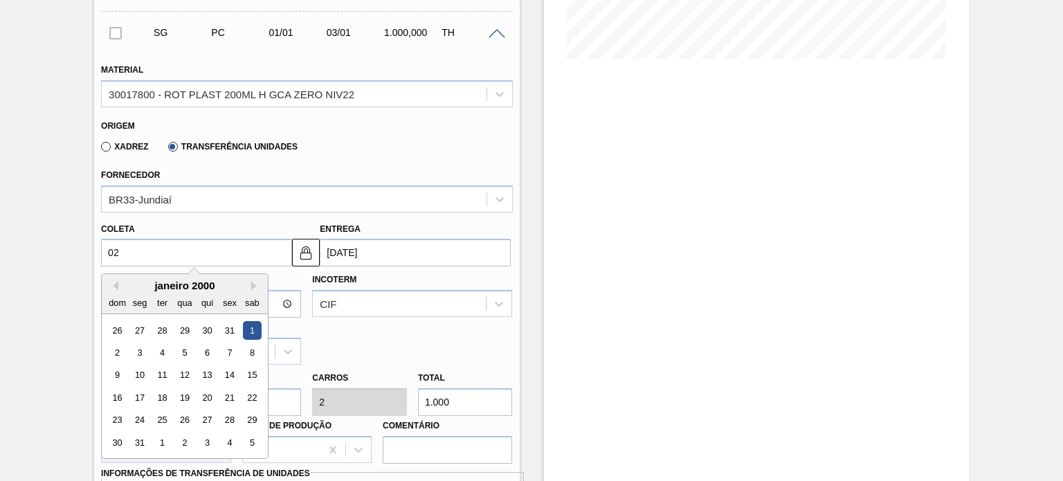
type input "[DATE]"
type input "02/09/2"
type input "[DATE]"
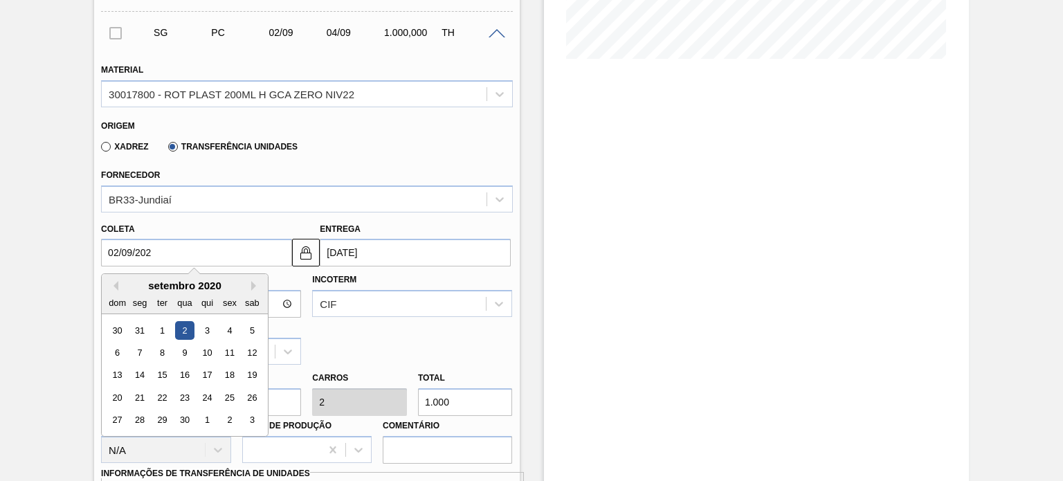
type input "[DATE]"
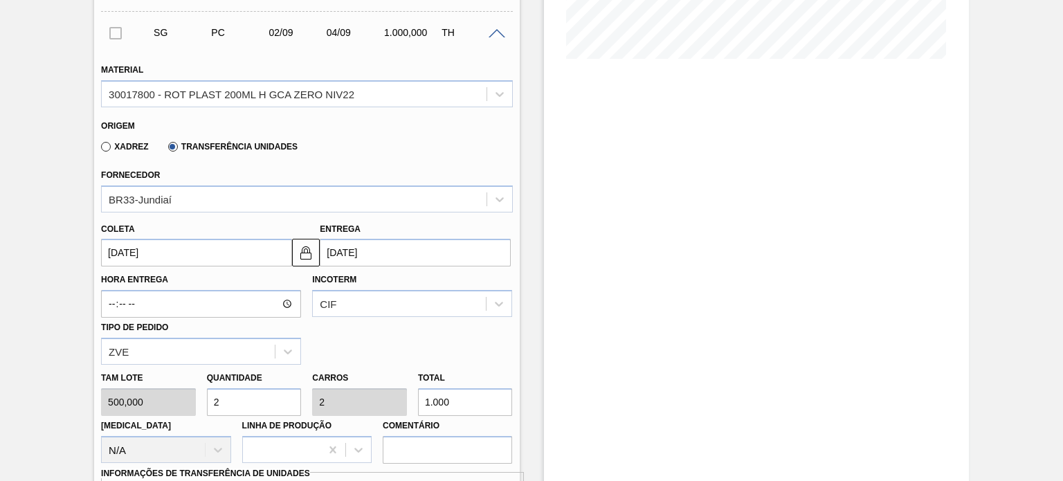
click at [262, 216] on div "[PERSON_NAME] [DATE] Entrega [DATE]" at bounding box center [306, 241] width 422 height 51
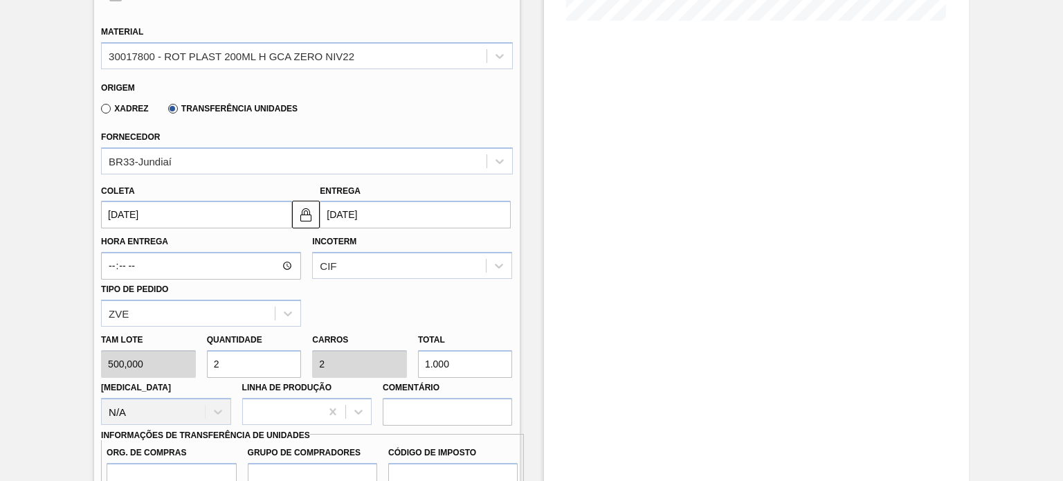
scroll to position [415, 0]
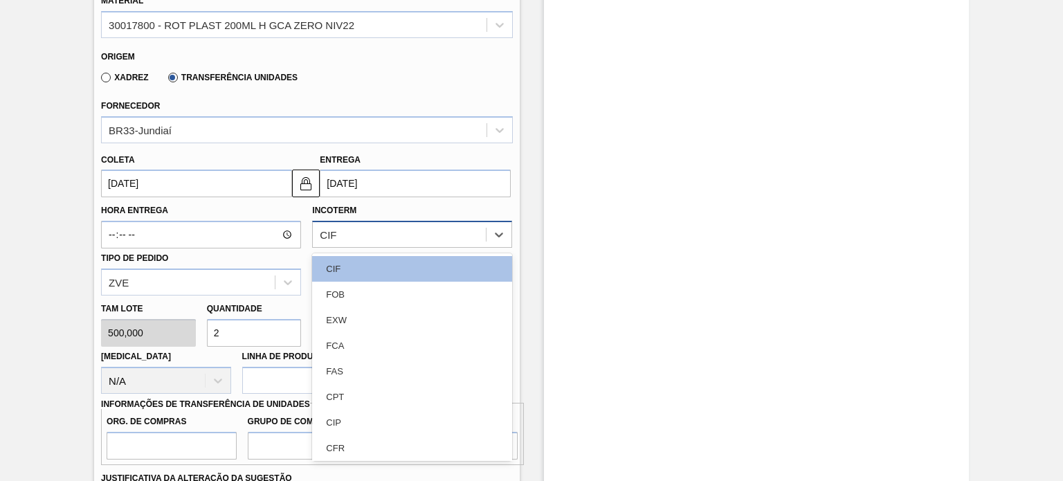
click at [332, 237] on div "CIF" at bounding box center [328, 235] width 17 height 12
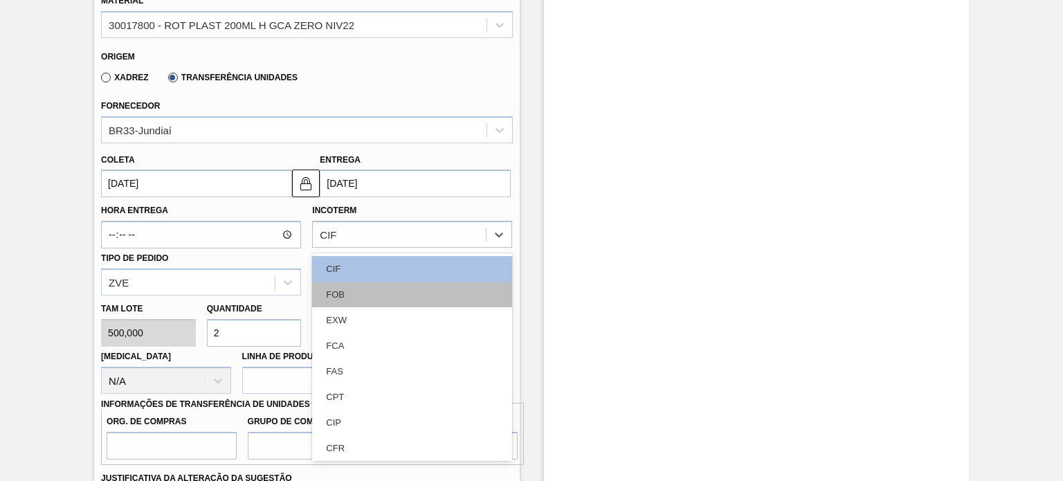
click at [340, 293] on div "FOB" at bounding box center [412, 295] width 200 height 26
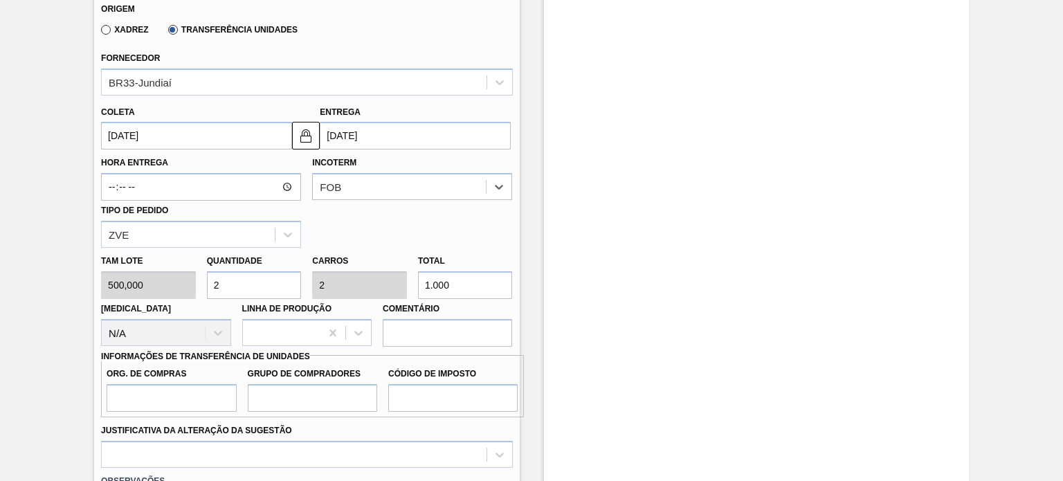
scroll to position [484, 0]
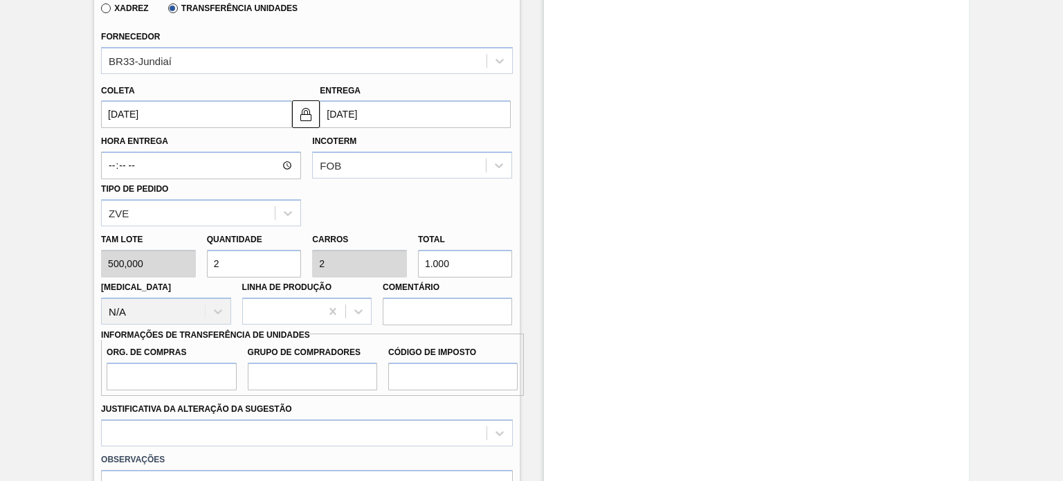
drag, startPoint x: 448, startPoint y: 266, endPoint x: 405, endPoint y: 261, distance: 43.2
click at [412, 262] on div "Total 1.000" at bounding box center [465, 254] width 106 height 48
type input "0,012"
type input "6"
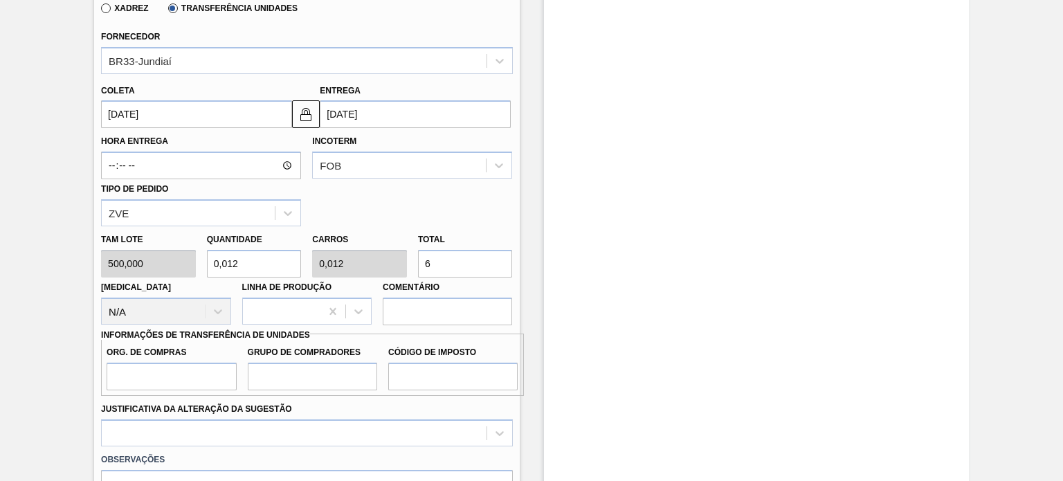
type input "0,136"
type input "68"
type input "1,36"
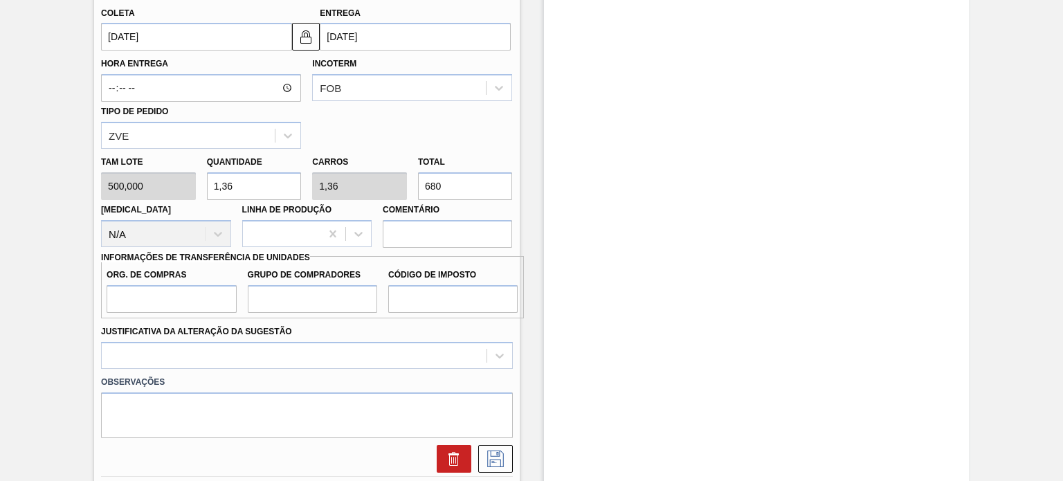
scroll to position [623, 0]
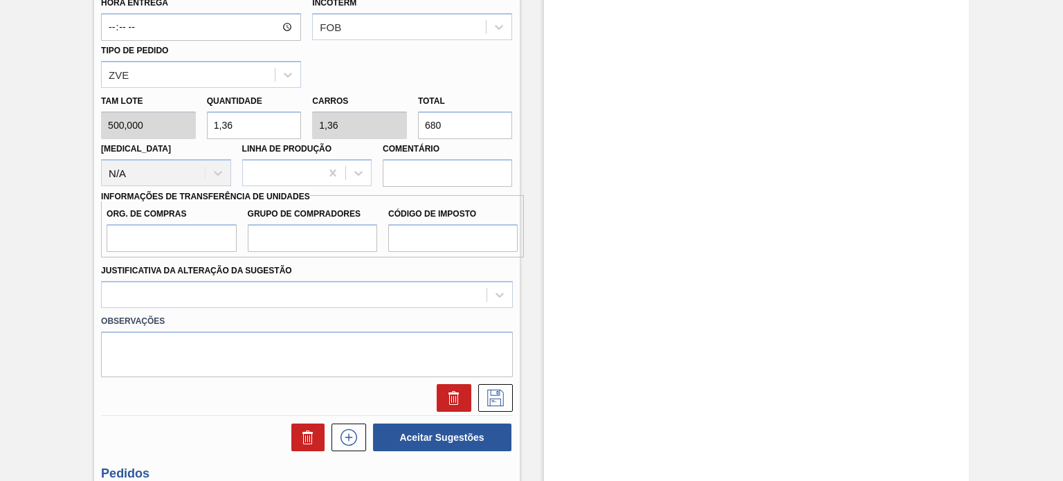
type input "680"
click at [191, 229] on input "Org. de Compras" at bounding box center [171, 238] width 129 height 28
type input "BR00"
click at [306, 236] on input "Grupo de Compradores" at bounding box center [312, 238] width 129 height 28
type input "A01"
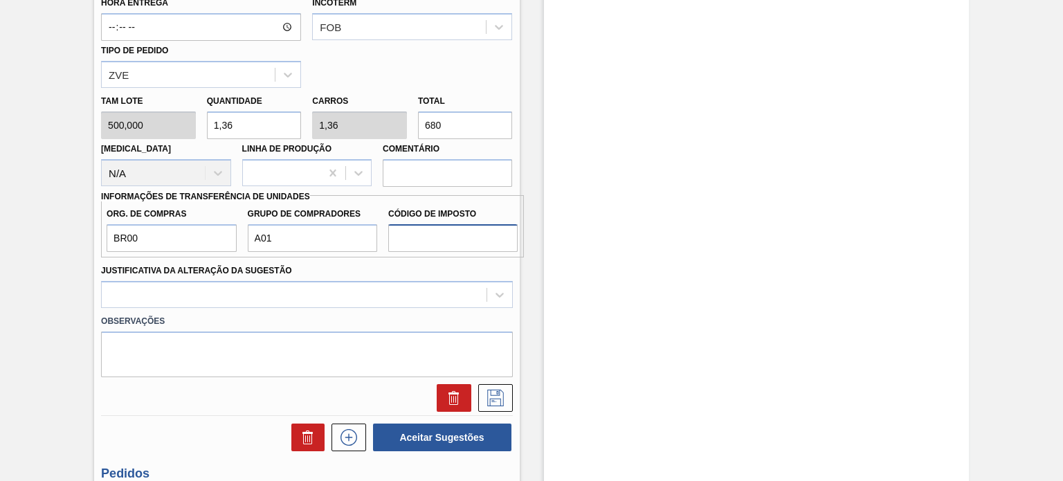
click at [399, 244] on input "Código de Imposto" at bounding box center [452, 238] width 129 height 28
type input "I0"
click at [378, 286] on div at bounding box center [306, 294] width 411 height 27
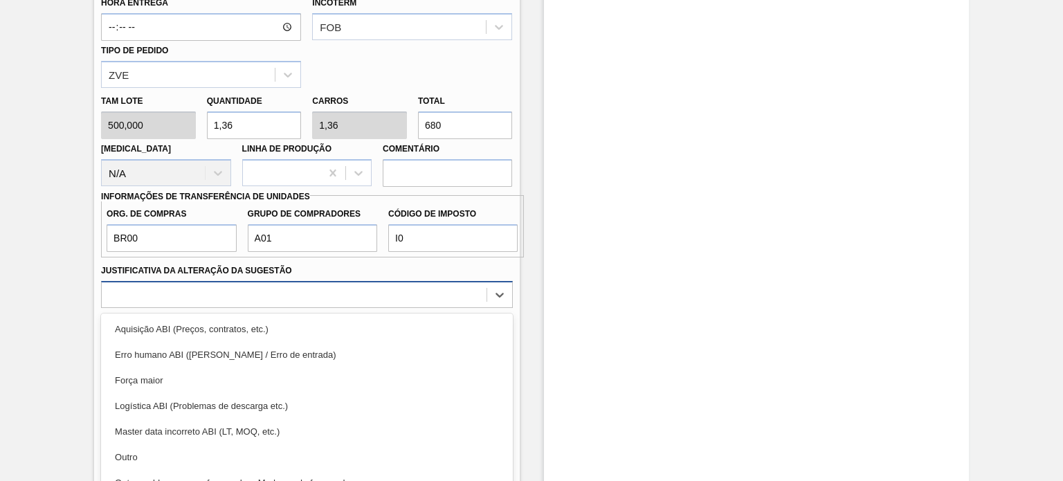
scroll to position [667, 0]
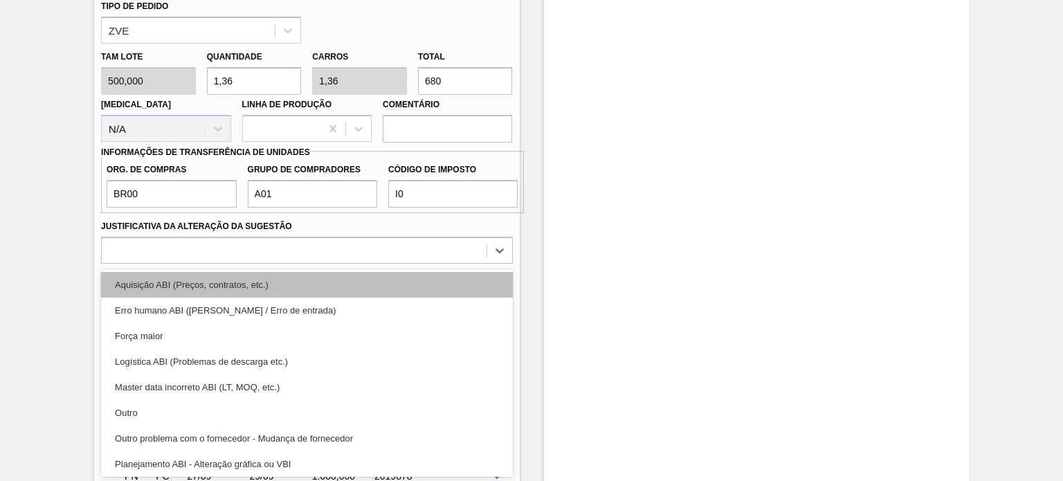
type Sugestão "q"
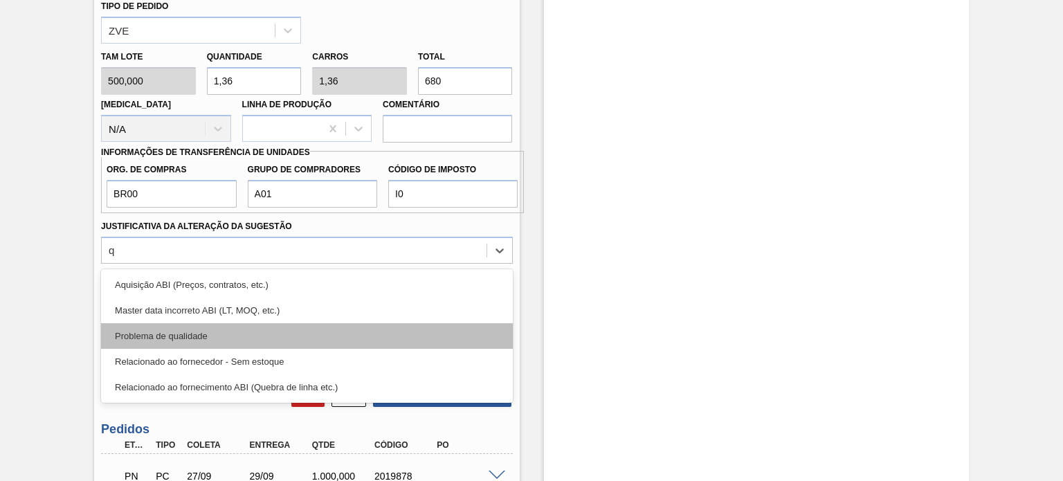
click at [280, 328] on div "Problema de qualidade" at bounding box center [306, 336] width 411 height 26
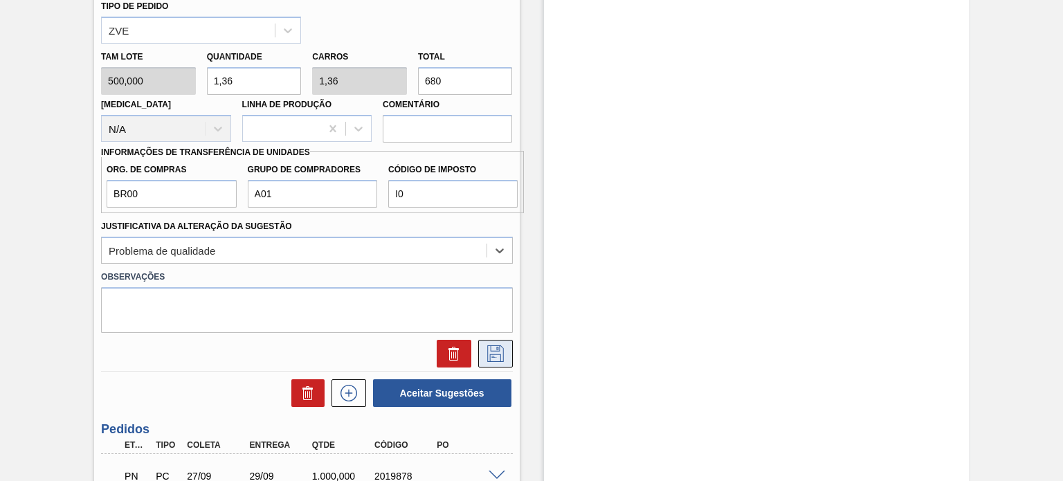
click at [500, 352] on icon at bounding box center [495, 353] width 22 height 17
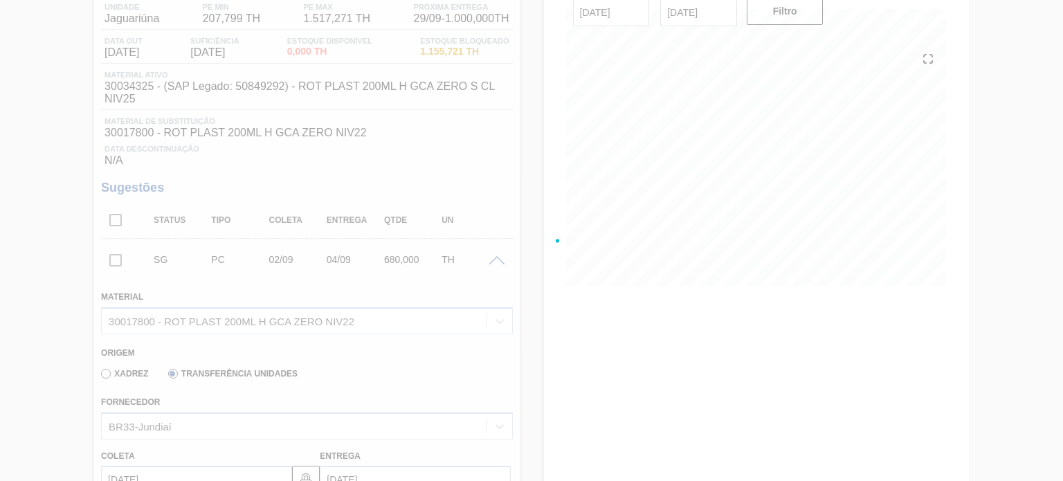
scroll to position [113, 0]
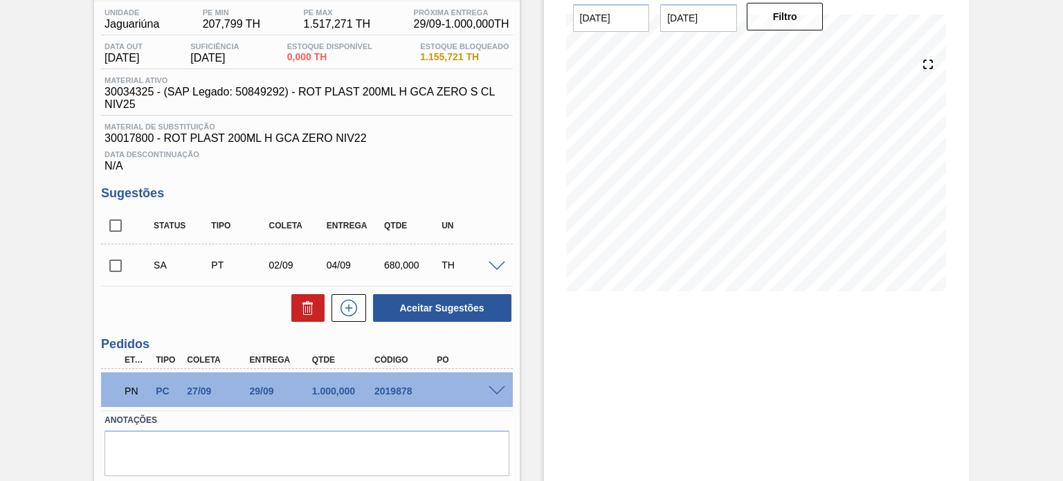
click at [119, 268] on input "checkbox" at bounding box center [115, 265] width 29 height 29
checkbox input "true"
click at [394, 303] on button "Aceitar Sugestões" at bounding box center [442, 308] width 138 height 28
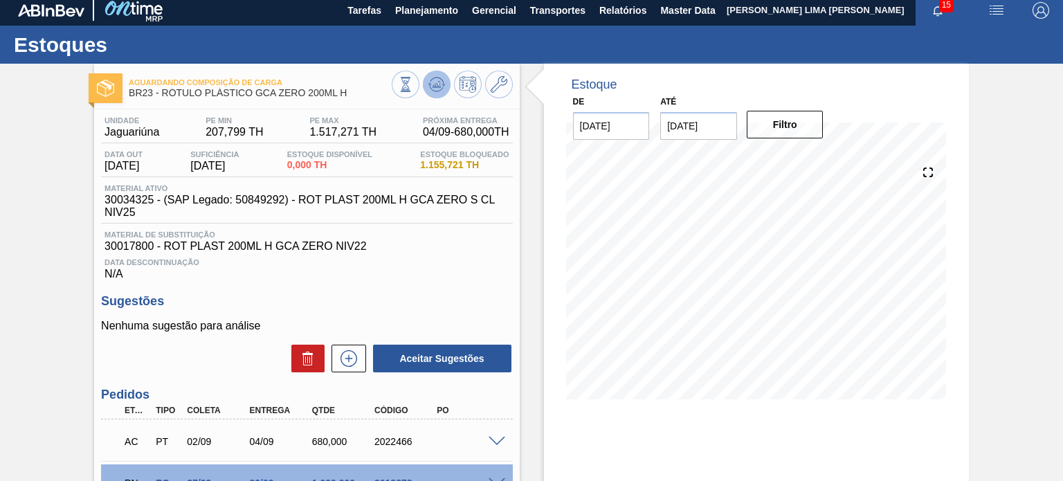
scroll to position [3, 0]
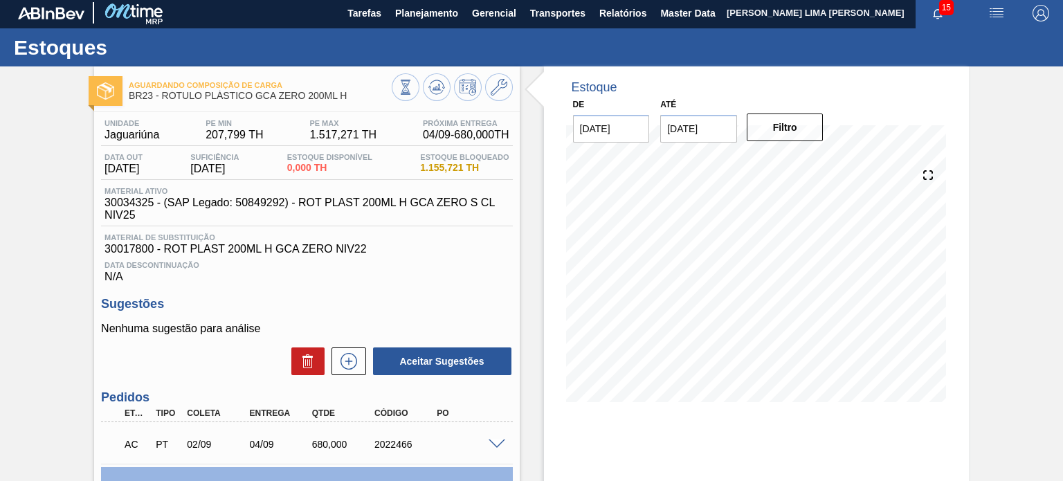
click at [421, 77] on div at bounding box center [452, 88] width 121 height 31
click at [428, 80] on icon at bounding box center [436, 87] width 17 height 17
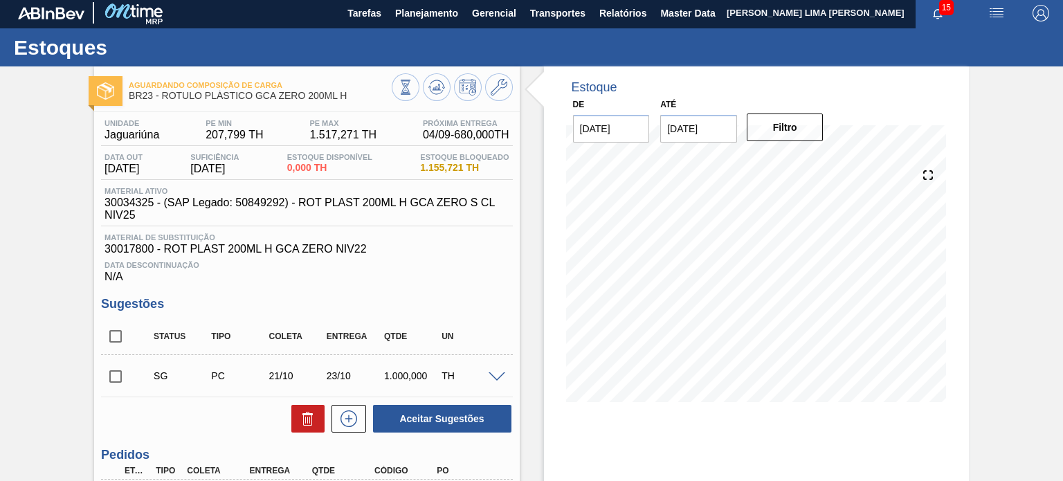
scroll to position [141, 0]
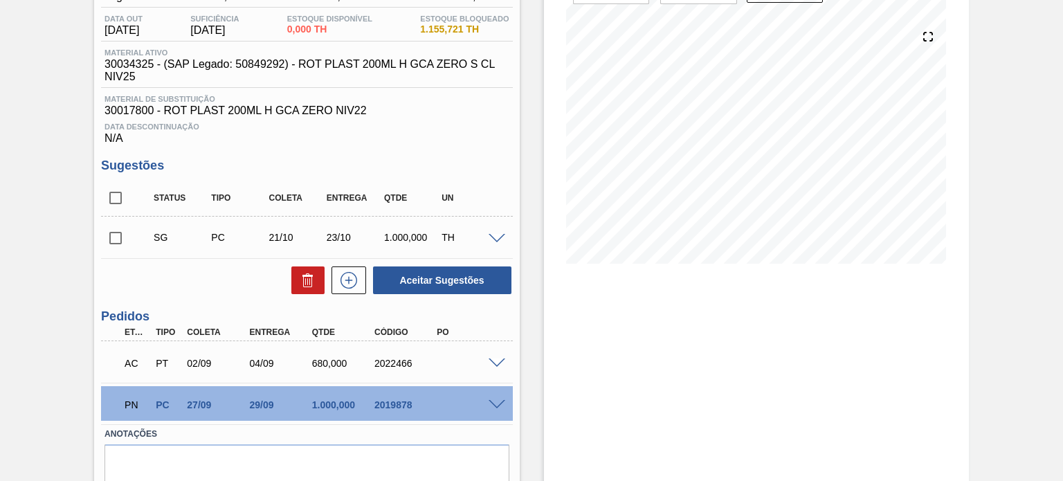
click at [492, 359] on span at bounding box center [496, 363] width 17 height 10
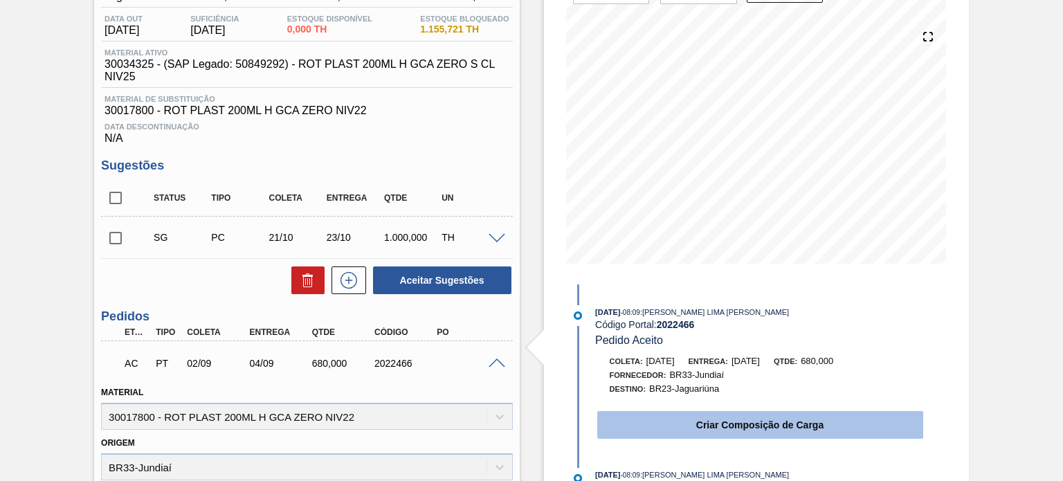
click at [722, 421] on button "Criar Composição de Carga" at bounding box center [760, 425] width 326 height 28
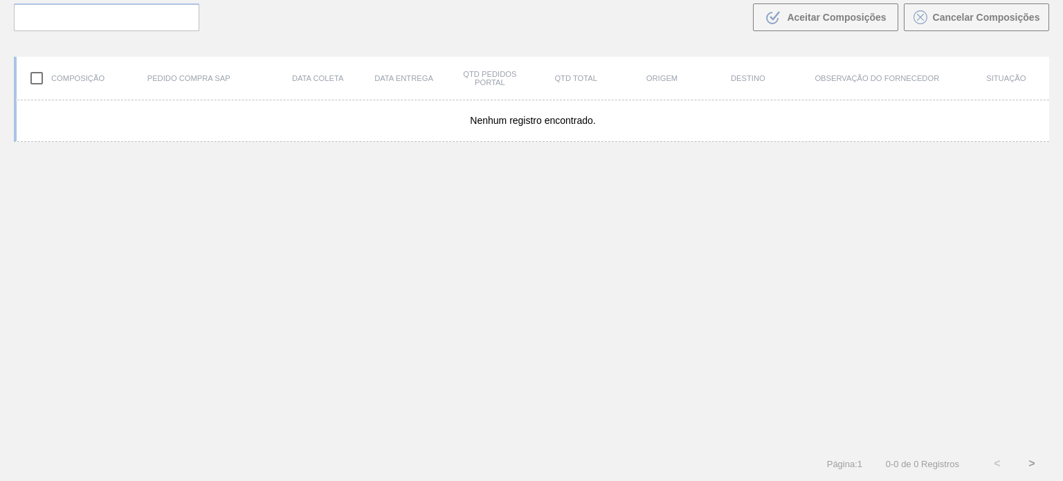
scroll to position [100, 0]
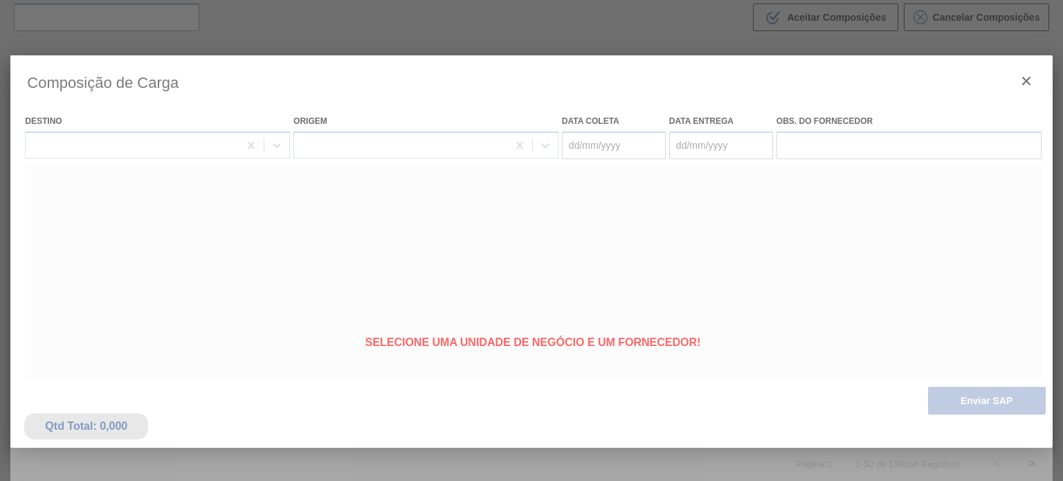
type coleta "[DATE]"
type entrega "[DATE]"
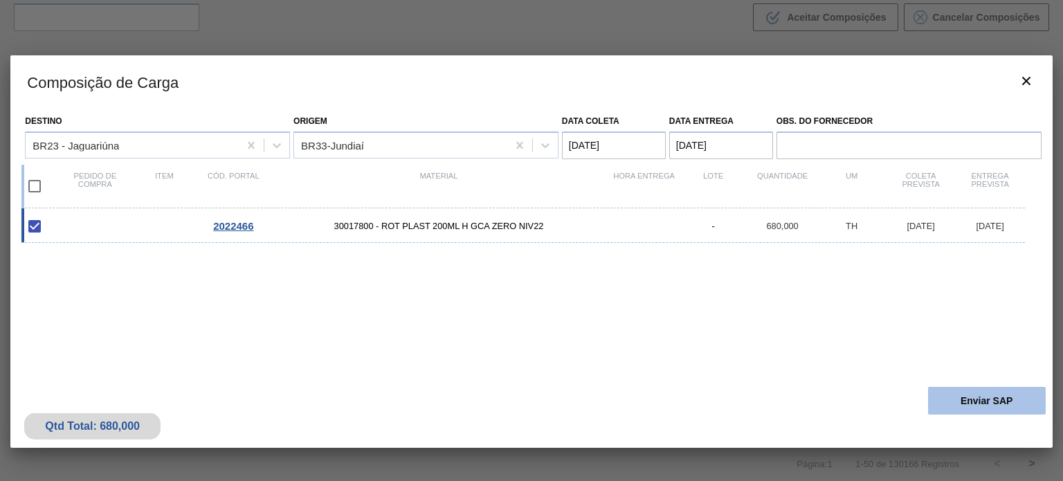
click at [971, 417] on div "Qtd Total: 680,000 Enviar SAP" at bounding box center [530, 414] width 1041 height 68
click at [941, 407] on button "Enviar SAP" at bounding box center [987, 401] width 118 height 28
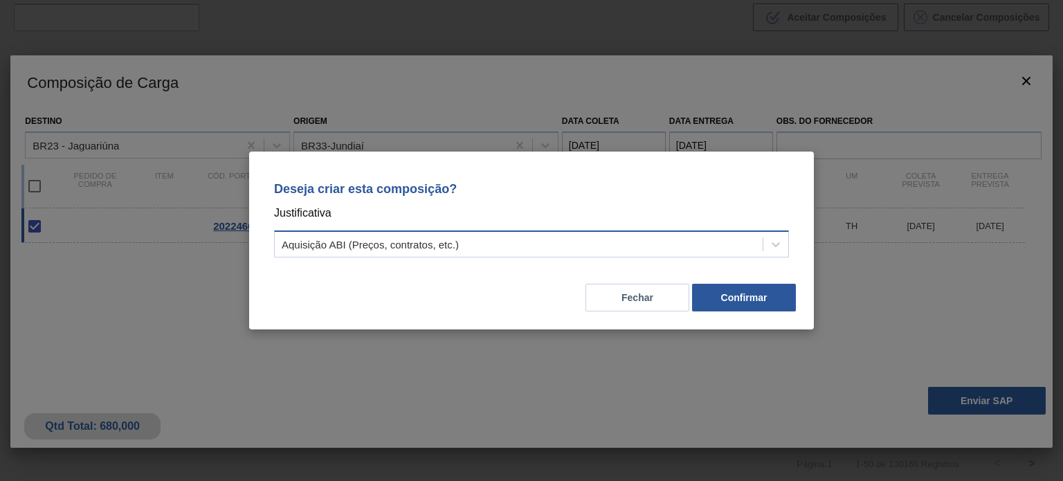
click at [655, 252] on div "Aquisição ABI (Preços, contratos, etc.)" at bounding box center [519, 245] width 488 height 20
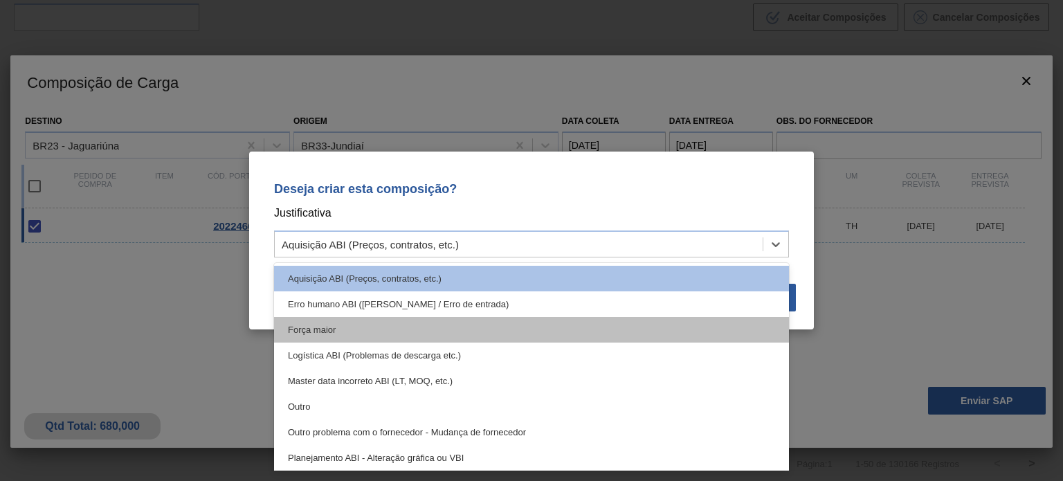
type input "q"
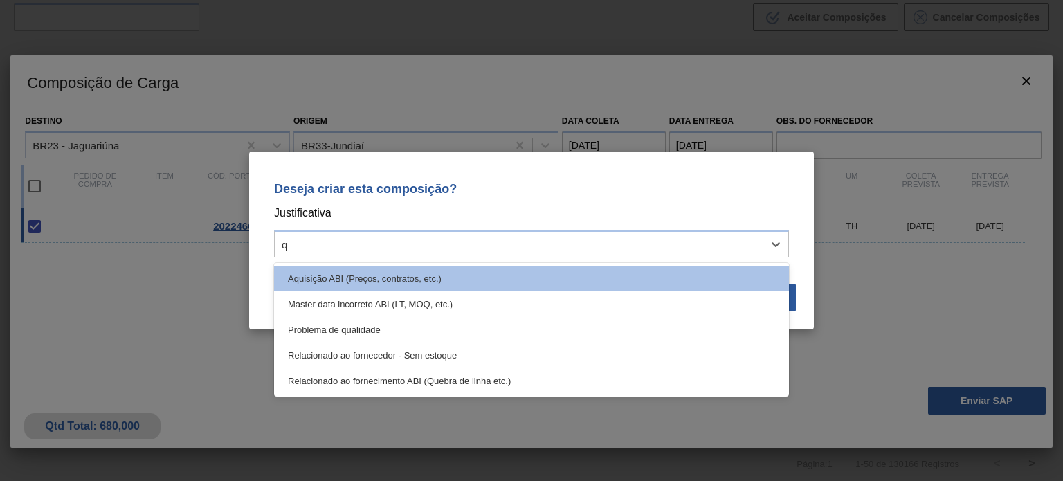
click at [534, 329] on div "Problema de qualidade" at bounding box center [531, 330] width 515 height 26
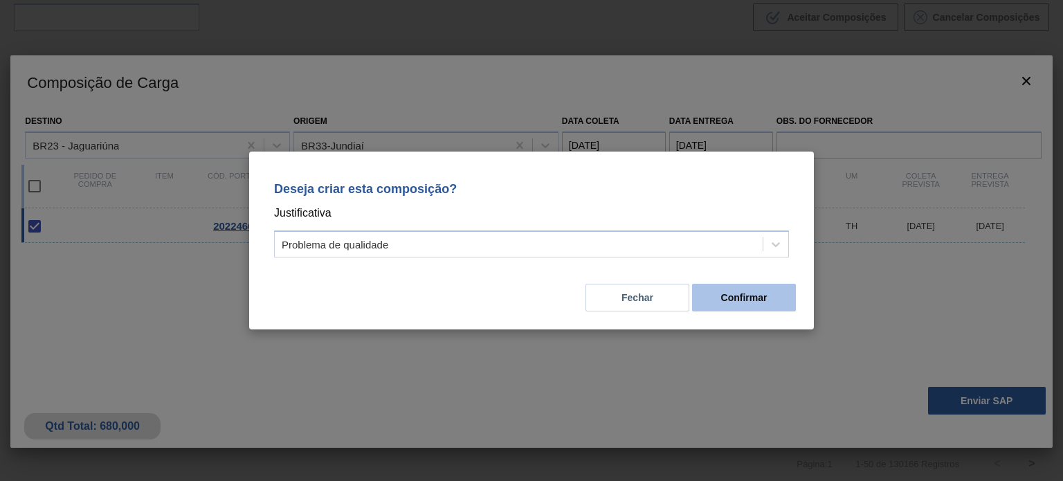
click at [742, 296] on button "Confirmar" at bounding box center [744, 298] width 104 height 28
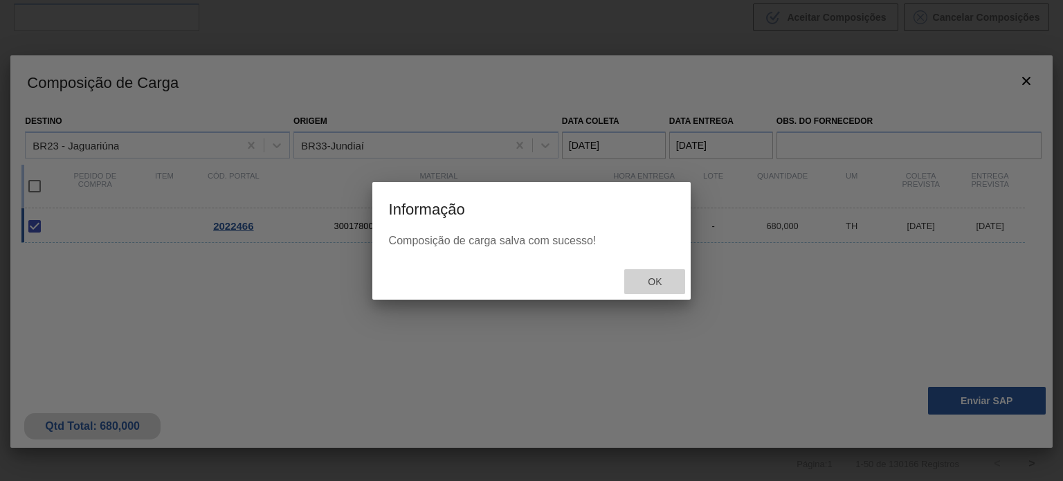
click at [653, 282] on span "Ok" at bounding box center [655, 281] width 36 height 11
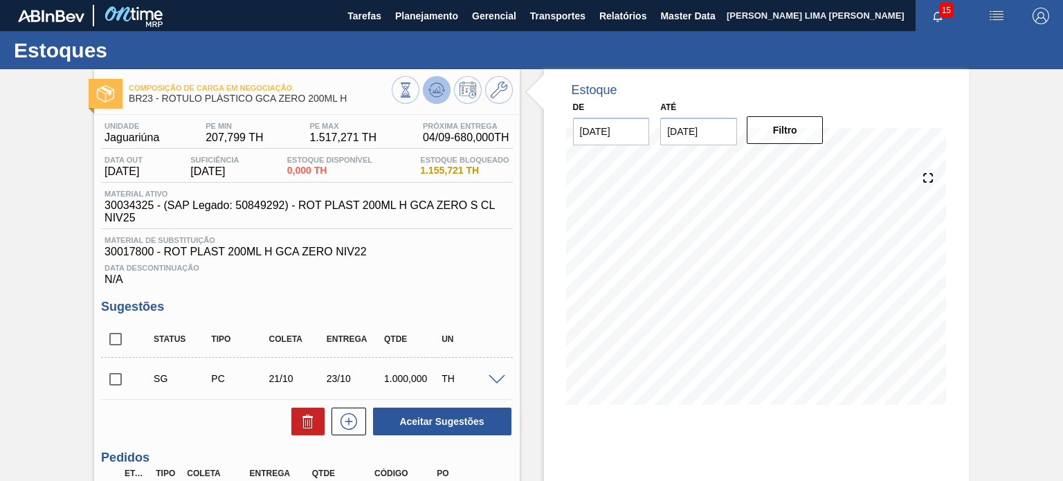
click at [440, 80] on button at bounding box center [437, 90] width 28 height 28
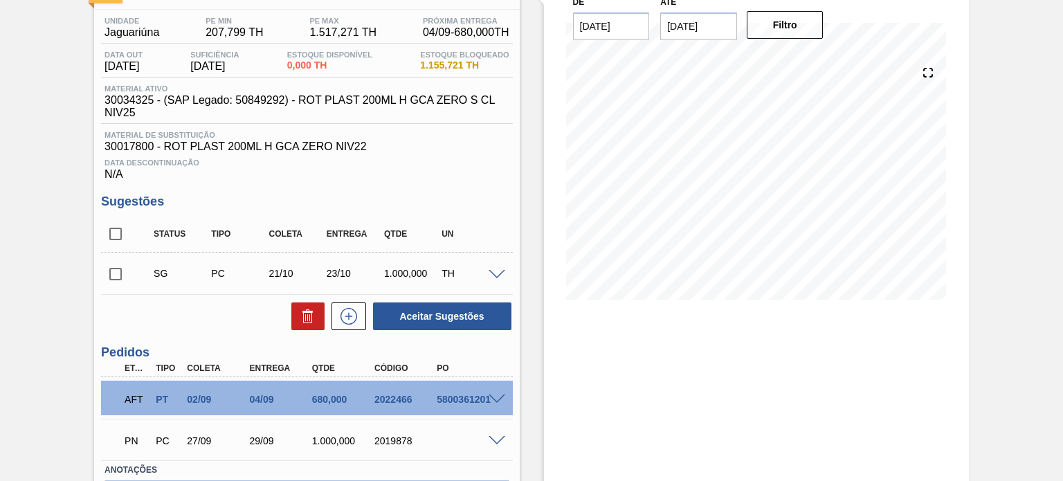
scroll to position [198, 0]
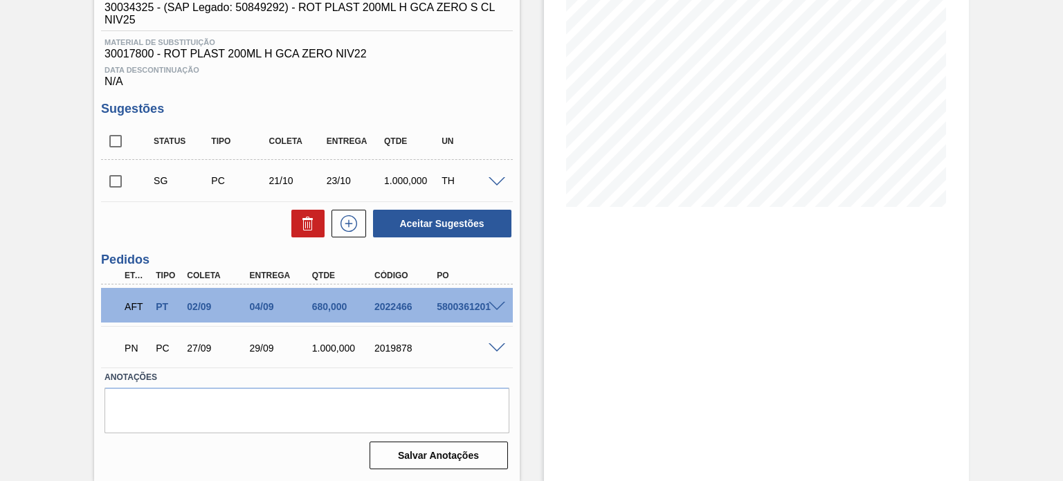
click at [445, 300] on div "AFT PT 02/09 04/09 680,000 2022466 5800361201" at bounding box center [303, 305] width 374 height 28
click at [448, 303] on div "AFT PT 02/09 04/09 680,000 2022466 5800361201" at bounding box center [303, 305] width 374 height 28
click at [448, 303] on div "5800361201" at bounding box center [467, 306] width 68 height 11
copy div "5800361201"
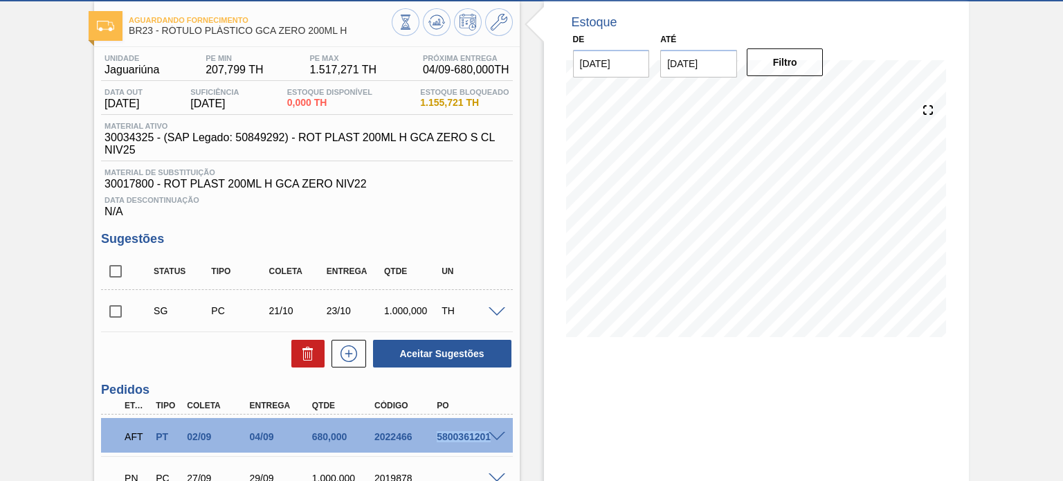
scroll to position [0, 0]
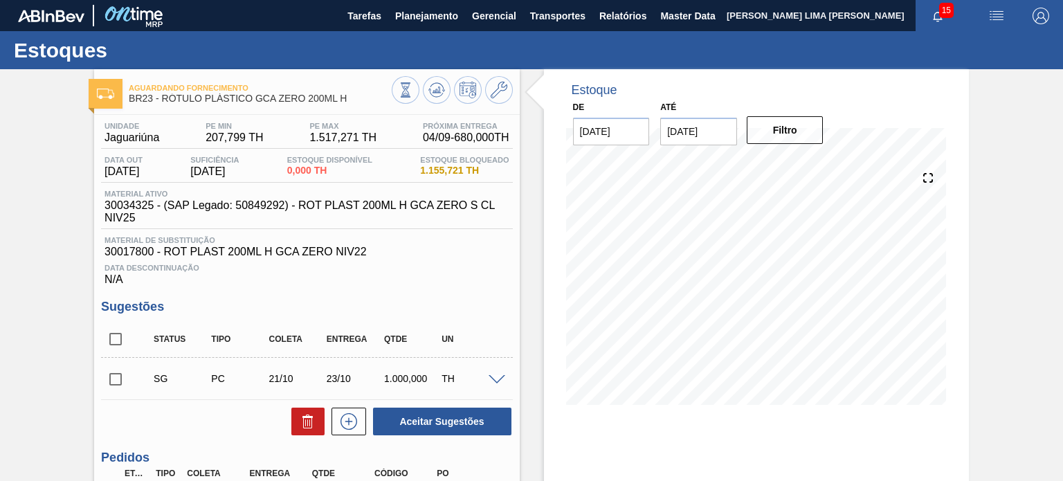
click at [129, 208] on span "30034325 - (SAP Legado: 50849292) - ROT PLAST 200ML H GCA ZERO S CL NIV25" at bounding box center [309, 211] width 411 height 25
copy span "30034325"
click at [136, 256] on span "30017800 - ROT PLAST 200ML H GCA ZERO NIV22" at bounding box center [306, 252] width 404 height 12
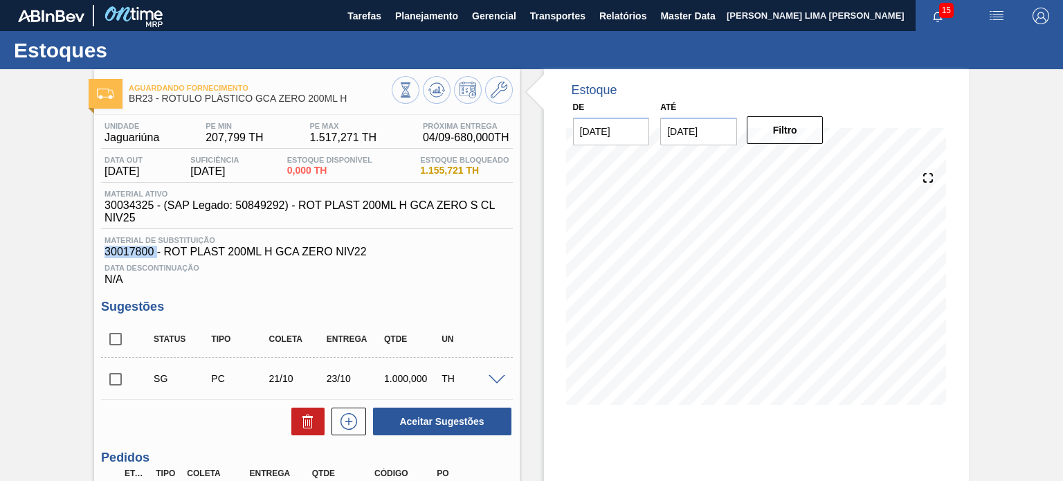
copy span "30017800"
click at [408, 93] on icon at bounding box center [405, 89] width 15 height 15
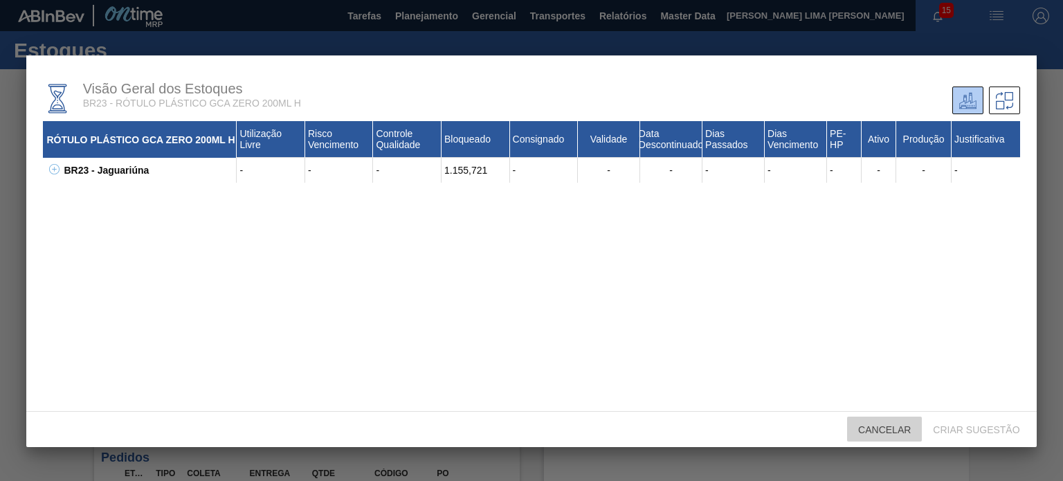
click at [883, 422] on div "Cancelar" at bounding box center [884, 430] width 75 height 26
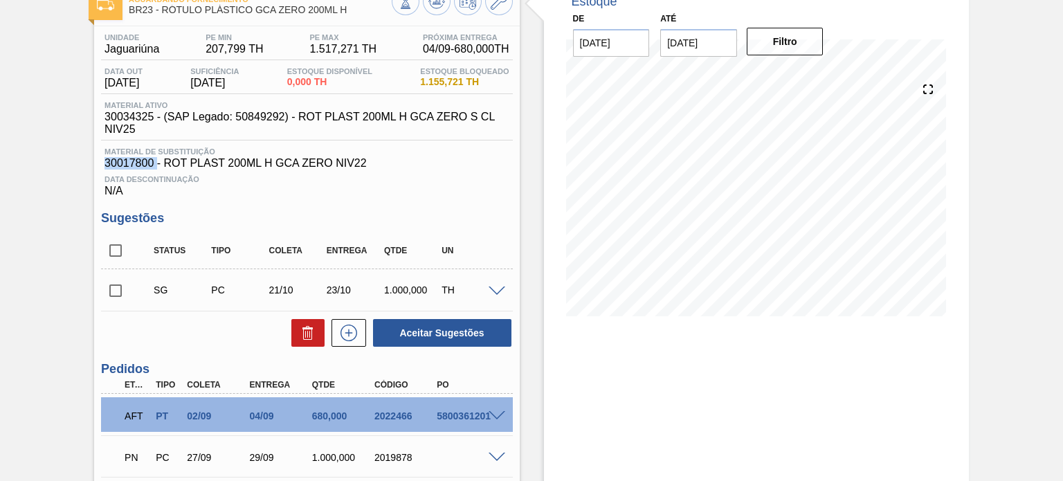
scroll to position [138, 0]
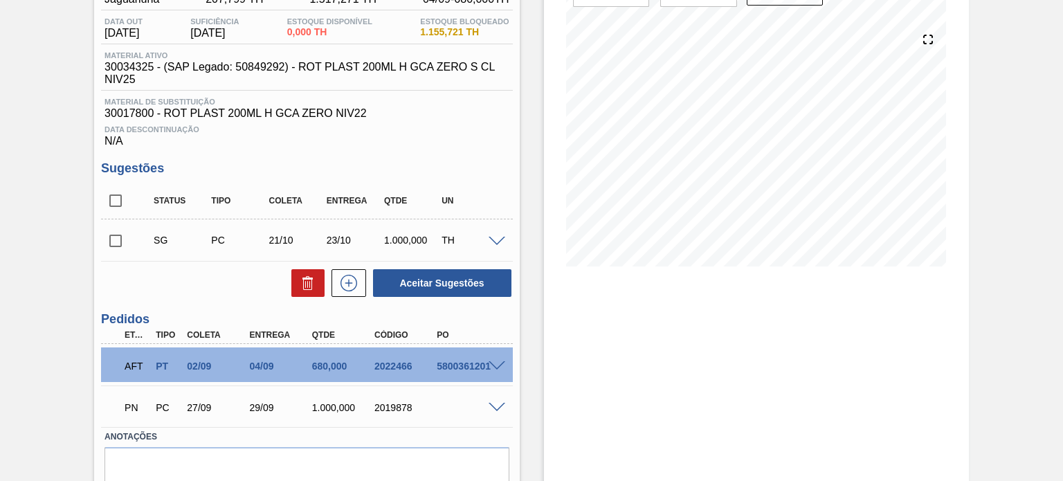
click at [462, 366] on div "5800361201" at bounding box center [467, 365] width 68 height 11
copy div "5800361201"
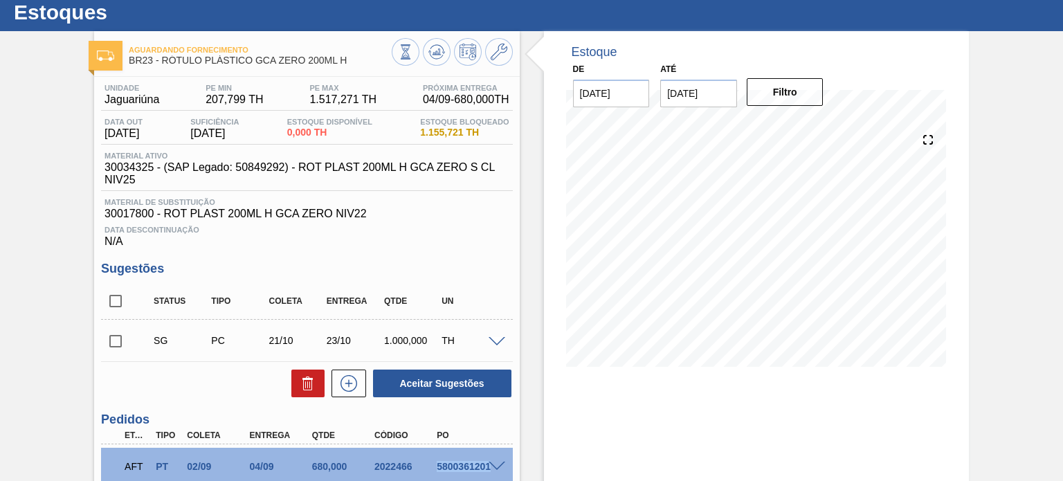
scroll to position [0, 0]
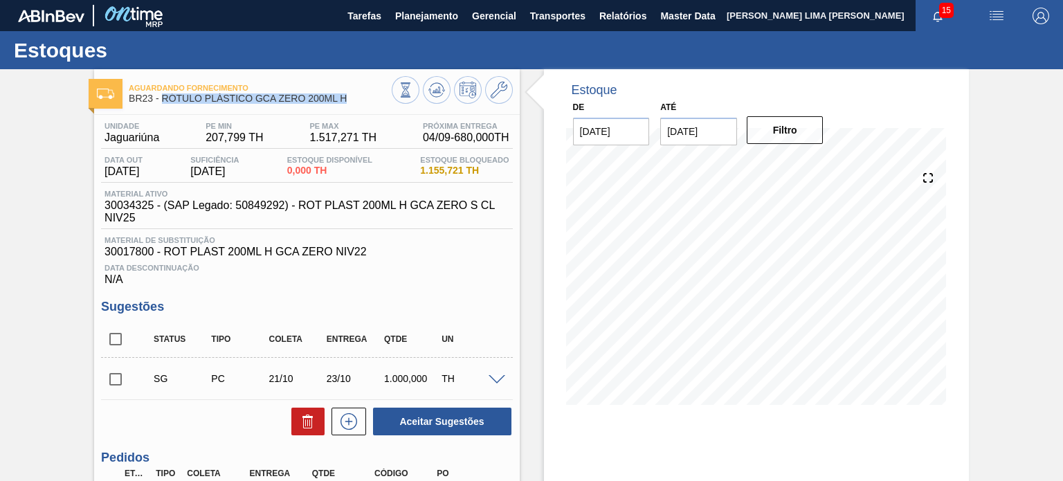
drag, startPoint x: 352, startPoint y: 102, endPoint x: 167, endPoint y: 96, distance: 184.8
click at [162, 96] on span "BR23 - RÓTULO PLÁSTICO GCA ZERO 200ML H" at bounding box center [260, 98] width 262 height 10
copy span "RÓTULO PLÁSTICO GCA ZERO 200ML H"
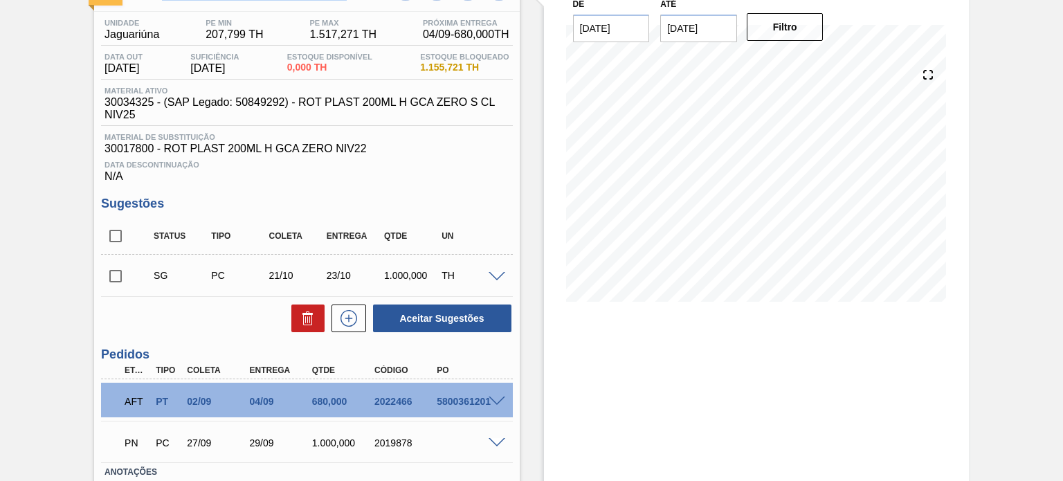
scroll to position [198, 0]
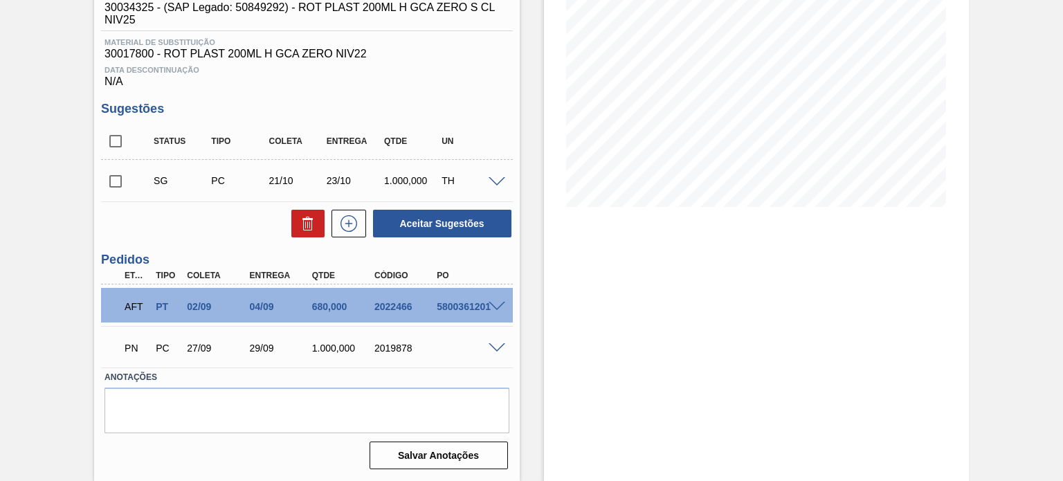
click at [448, 311] on div "5800361201" at bounding box center [467, 306] width 68 height 11
copy div "5800361201"
click at [503, 309] on div at bounding box center [499, 305] width 28 height 10
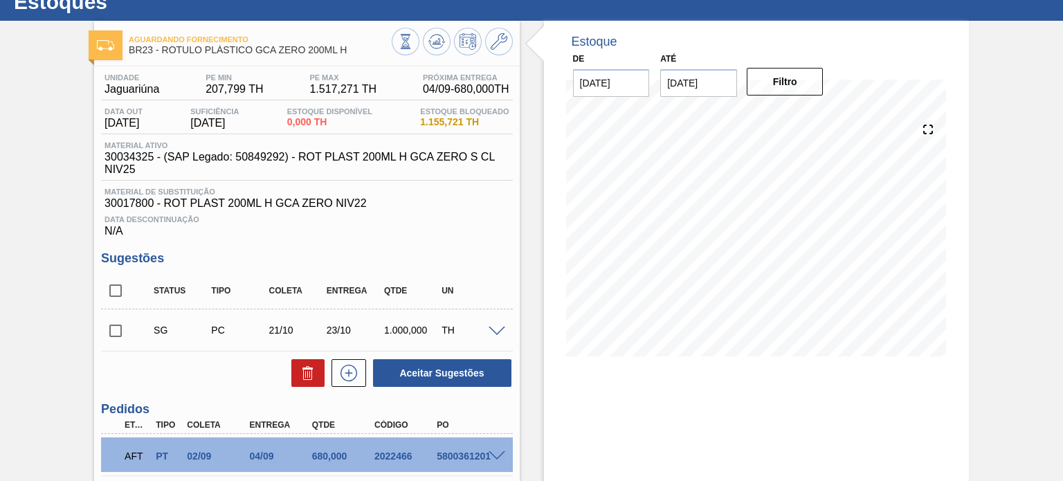
scroll to position [0, 0]
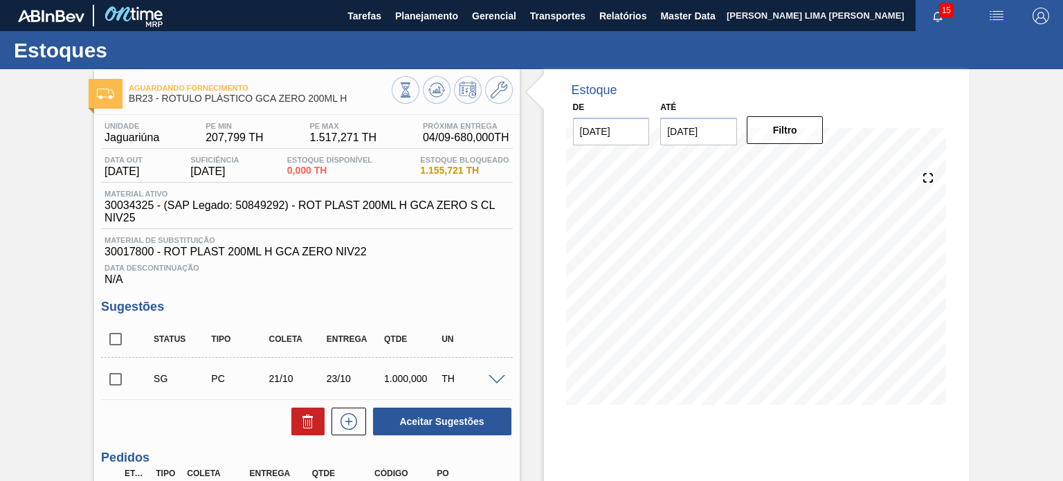
click at [134, 257] on span "30017800 - ROT PLAST 200ML H GCA ZERO NIV22" at bounding box center [306, 252] width 404 height 12
click at [133, 249] on span "30017800 - ROT PLAST 200ML H GCA ZERO NIV22" at bounding box center [306, 252] width 404 height 12
click at [133, 252] on span "30017800 - ROT PLAST 200ML H GCA ZERO NIV22" at bounding box center [306, 252] width 404 height 12
copy span "30017800"
